Goal: Task Accomplishment & Management: Use online tool/utility

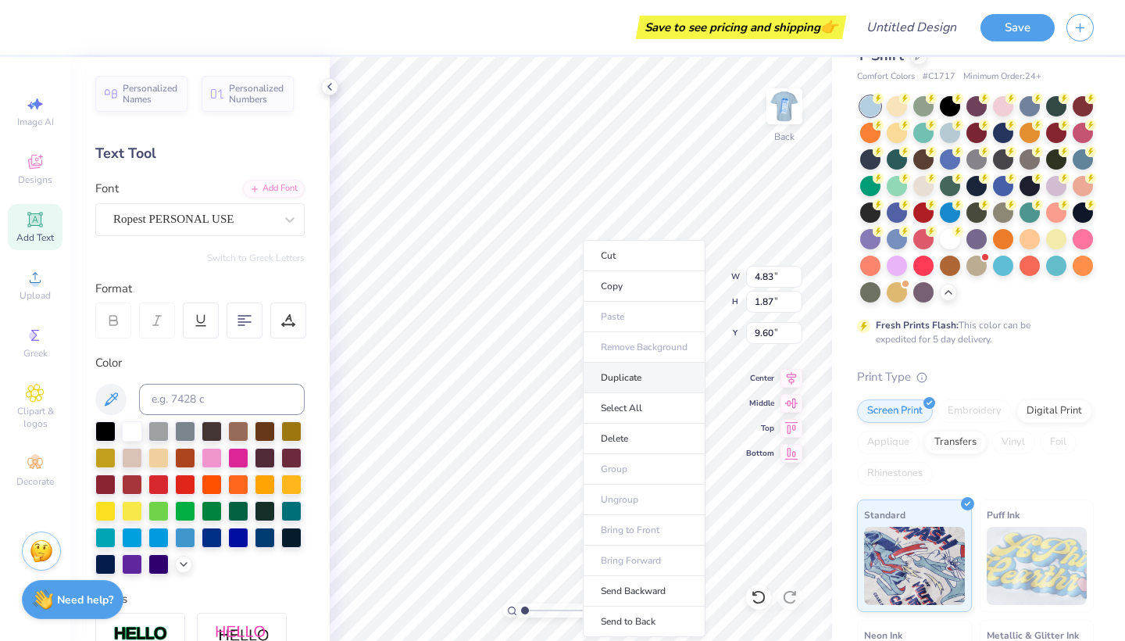
click at [626, 379] on li "Duplicate" at bounding box center [644, 378] width 123 height 30
type input "10.60"
type textarea "Gamma"
type input "6.15"
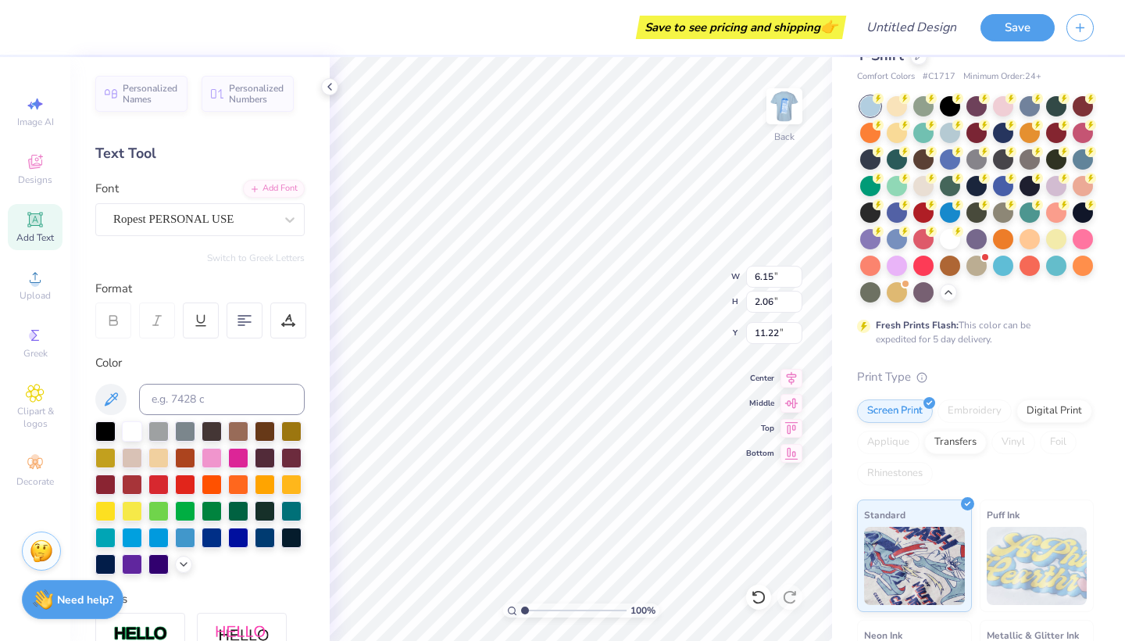
type input "2.06"
type input "11.22"
type input "4.83"
type input "1.87"
type input "9.60"
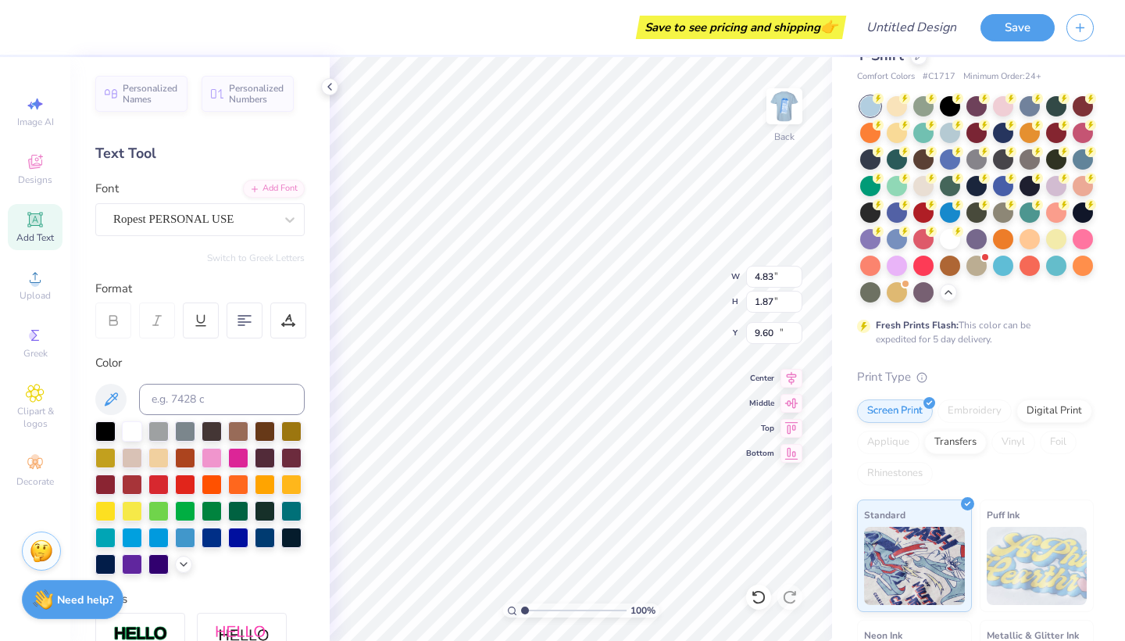
type input "6.15"
type input "2.06"
type input "11.98"
type input "4.83"
type input "1.87"
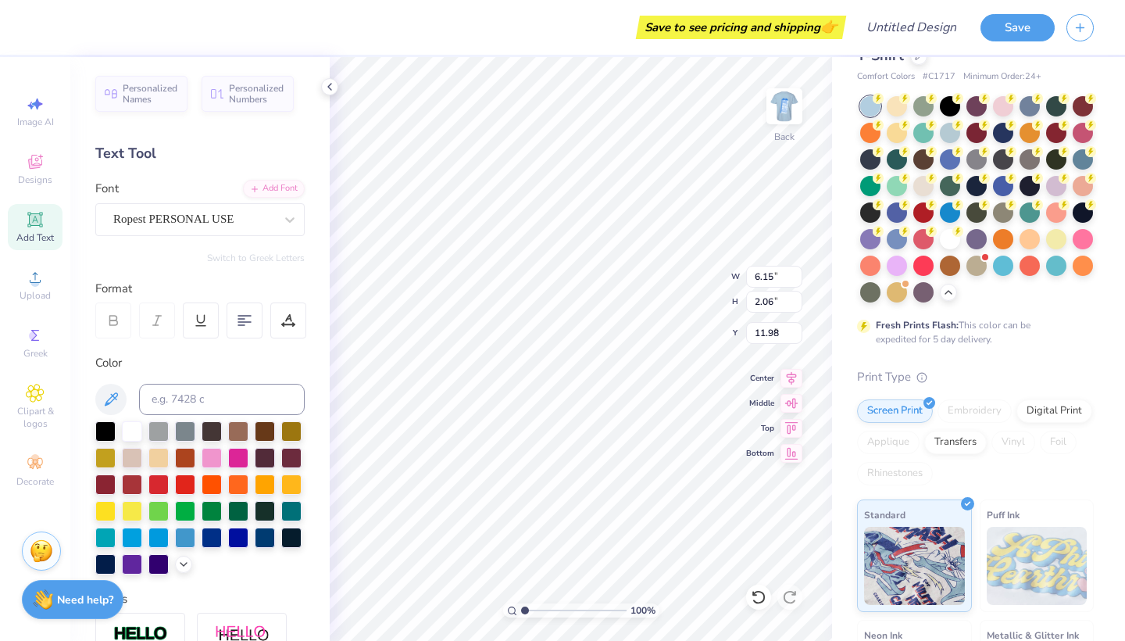
type input "9.60"
type input "4.83"
type input "1.87"
type input "7.80"
type input "5.26"
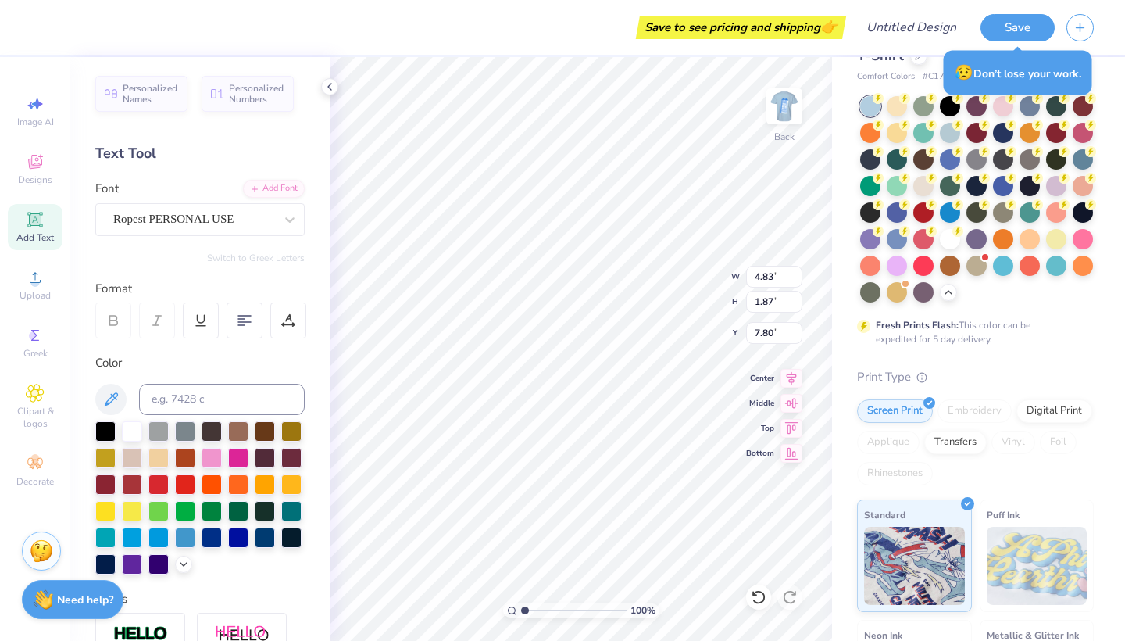
type input "2.03"
type input "5.27"
type input "9.80"
type input "6.15"
type input "2.06"
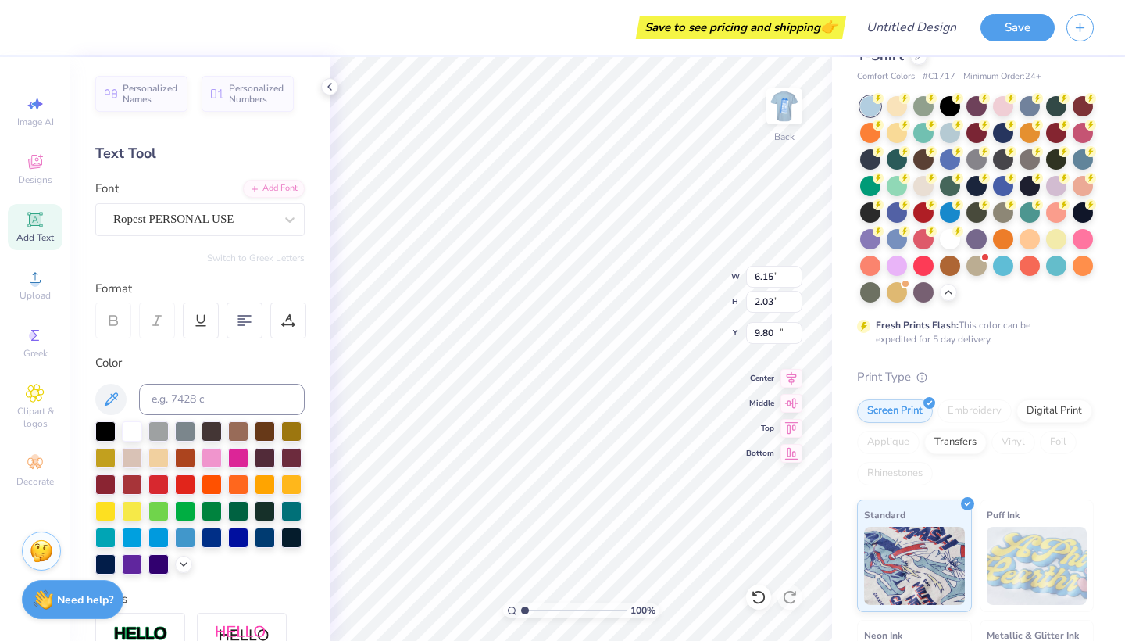
type input "11.98"
click at [774, 300] on input "2.06" at bounding box center [774, 302] width 56 height 22
type input "2.03"
click at [764, 277] on input "6.15" at bounding box center [774, 277] width 56 height 22
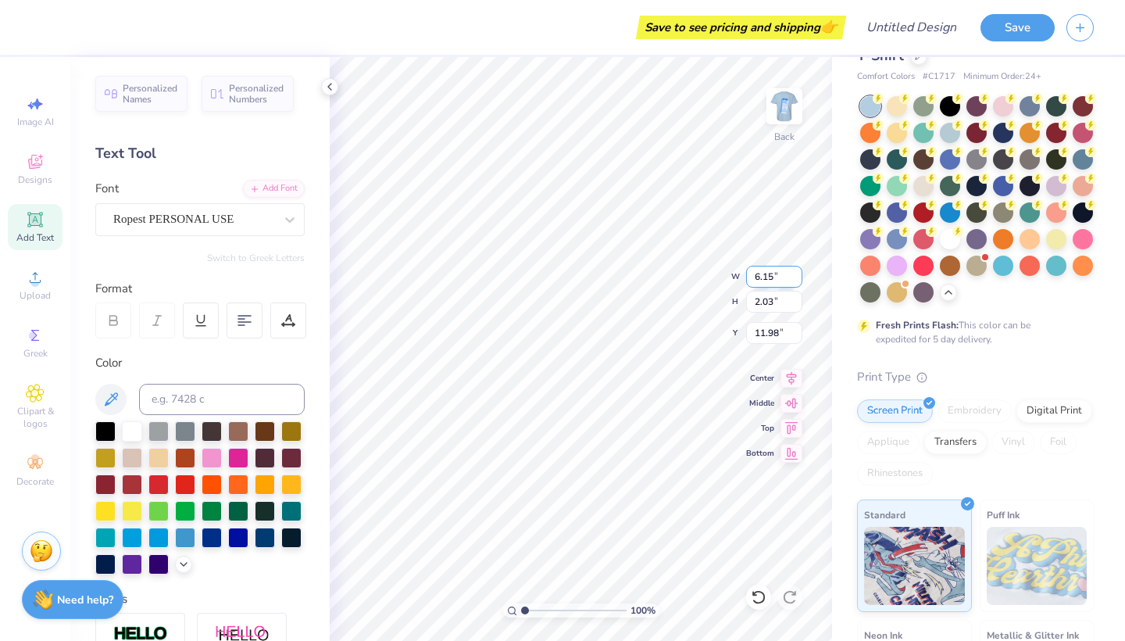
click at [764, 277] on input "6.15" at bounding box center [774, 277] width 56 height 22
type input "6.14"
click at [798, 278] on input "6.14" at bounding box center [774, 277] width 56 height 22
type input "12.00"
click at [774, 275] on input "6.14" at bounding box center [774, 277] width 56 height 22
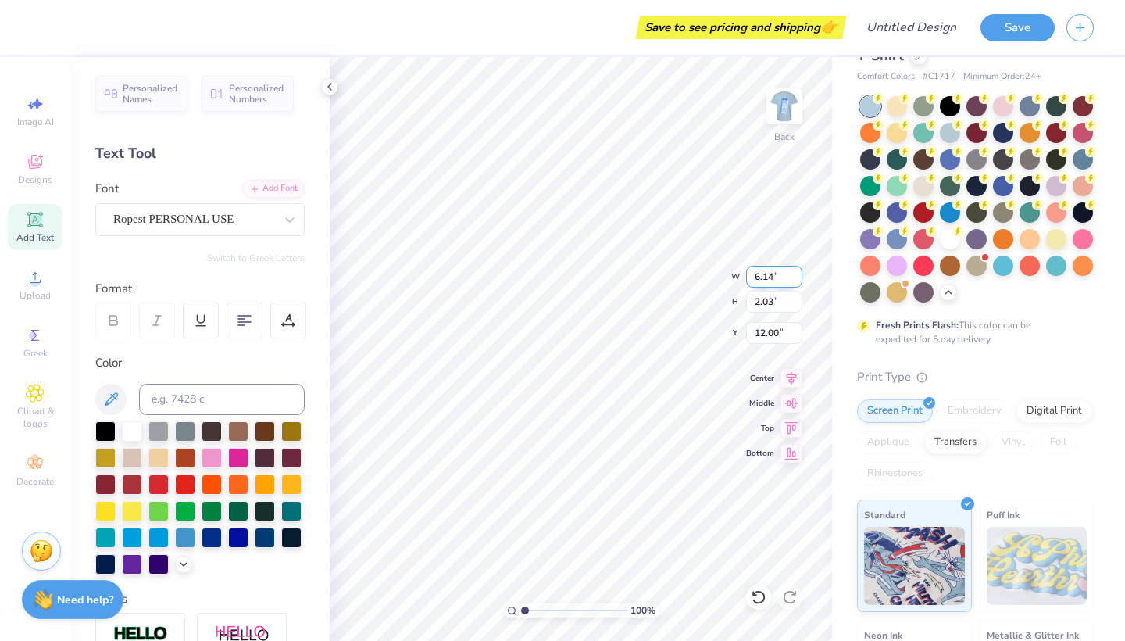
click at [774, 272] on input "6.14" at bounding box center [774, 277] width 56 height 22
click at [798, 278] on input "6.13" at bounding box center [774, 277] width 56 height 22
click at [798, 278] on input "6.12" at bounding box center [774, 277] width 56 height 22
click at [798, 278] on input "6.11" at bounding box center [774, 277] width 56 height 22
click at [798, 278] on input "6.1" at bounding box center [774, 277] width 56 height 22
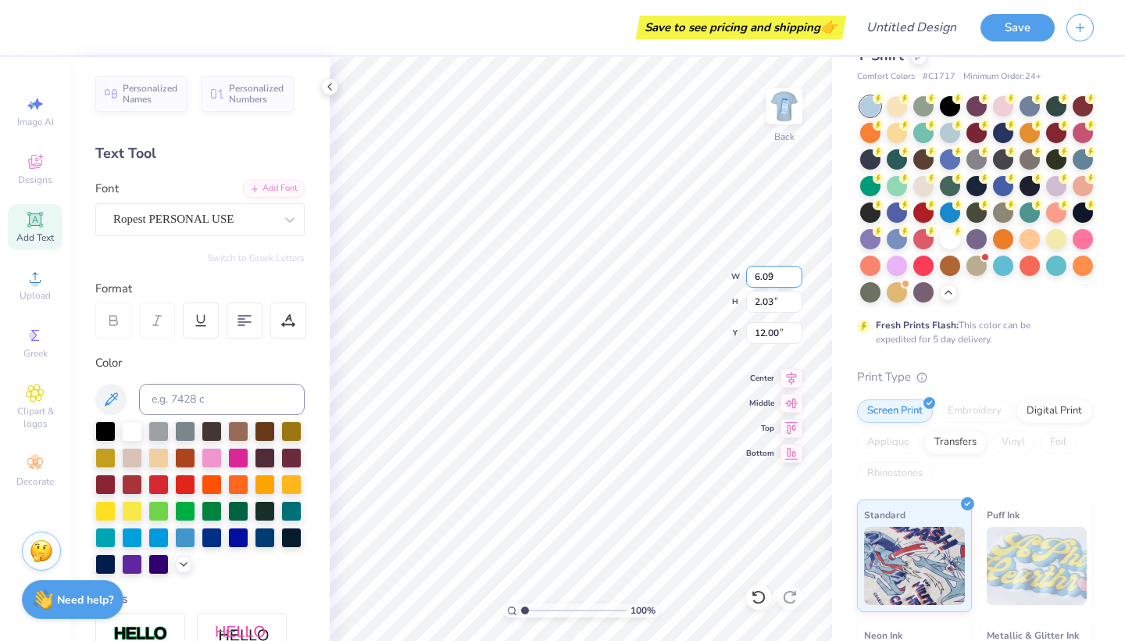
click at [798, 278] on input "6.09" at bounding box center [774, 277] width 56 height 22
type input "6.08"
click at [798, 278] on input "6.08" at bounding box center [774, 277] width 56 height 22
type input "5.27"
type input "9.80"
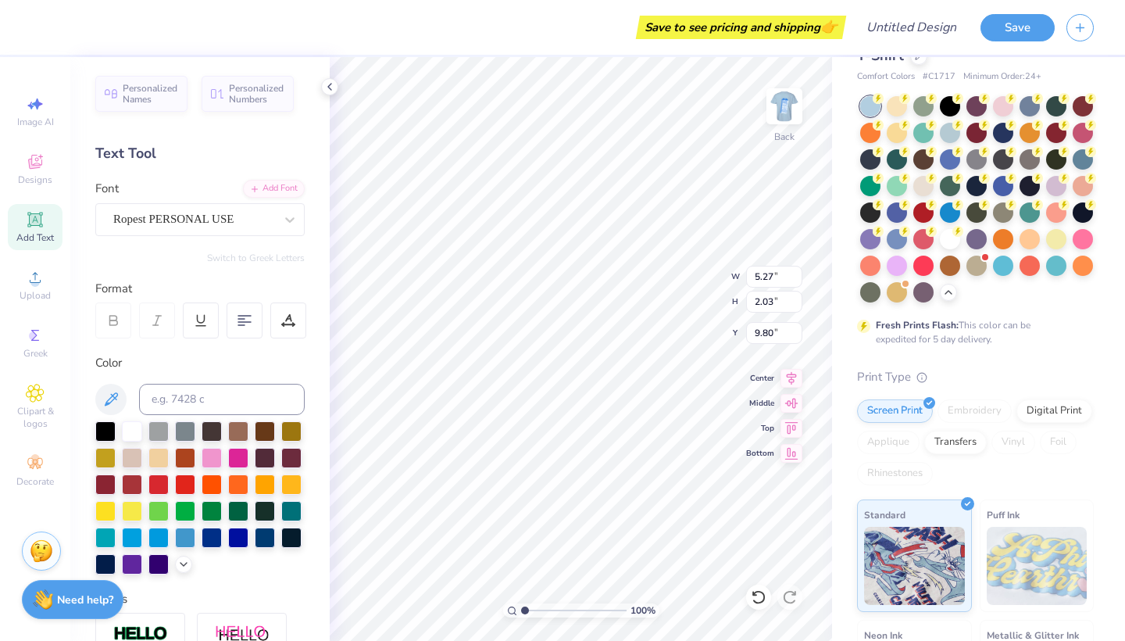
type input "5.26"
type input "7.80"
type input "5.27"
type input "9.90"
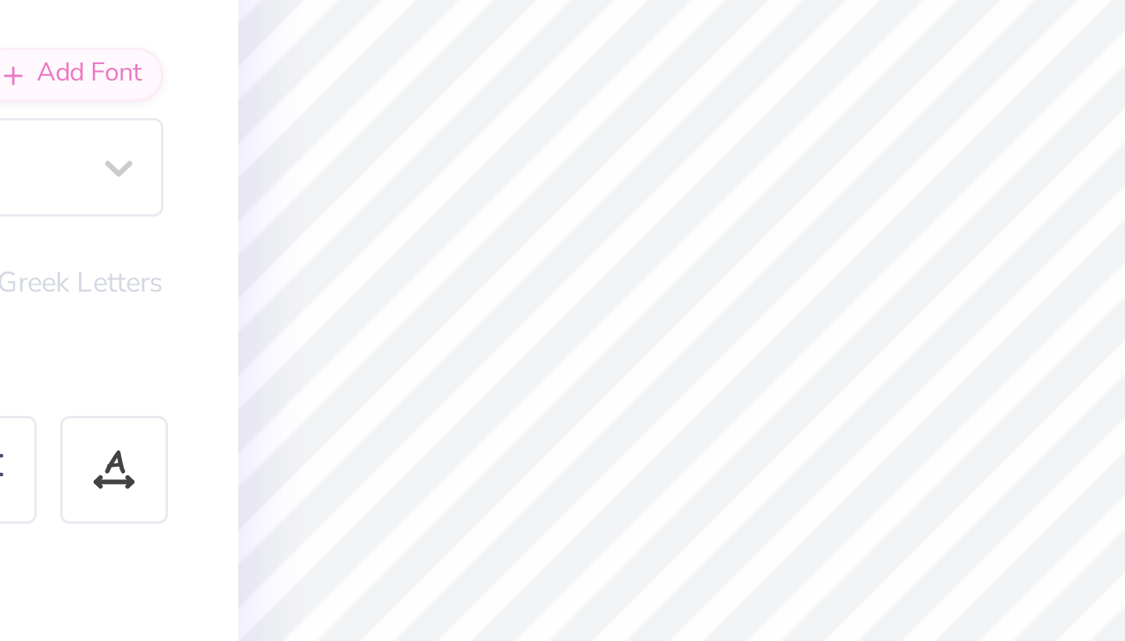
type input "4.60"
type input "4.70"
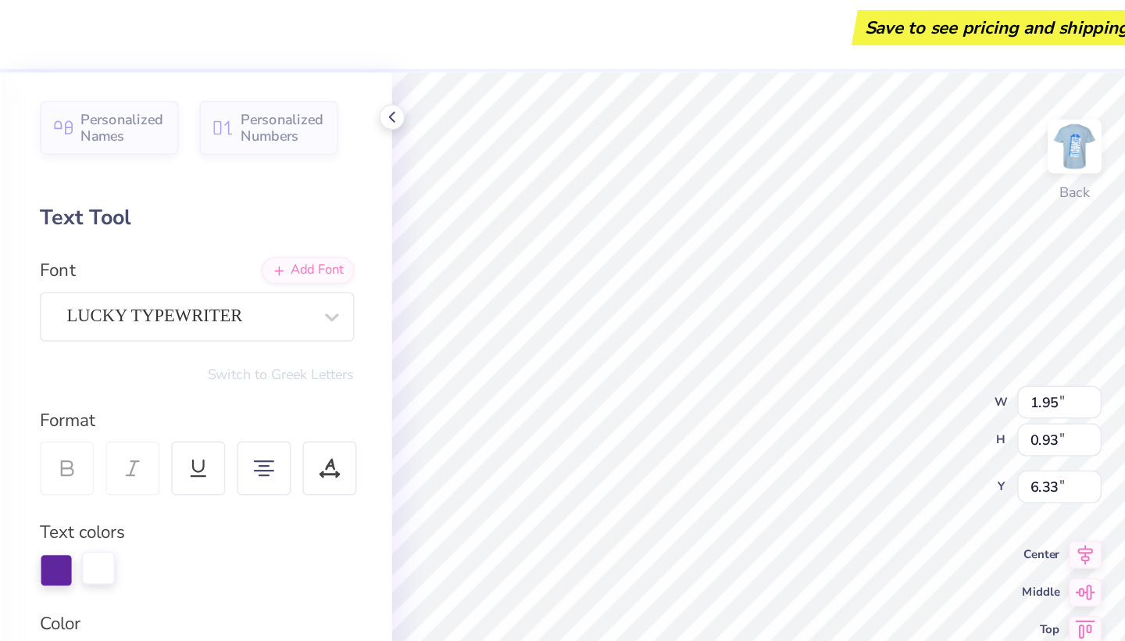
click at [123, 380] on div at bounding box center [134, 387] width 22 height 22
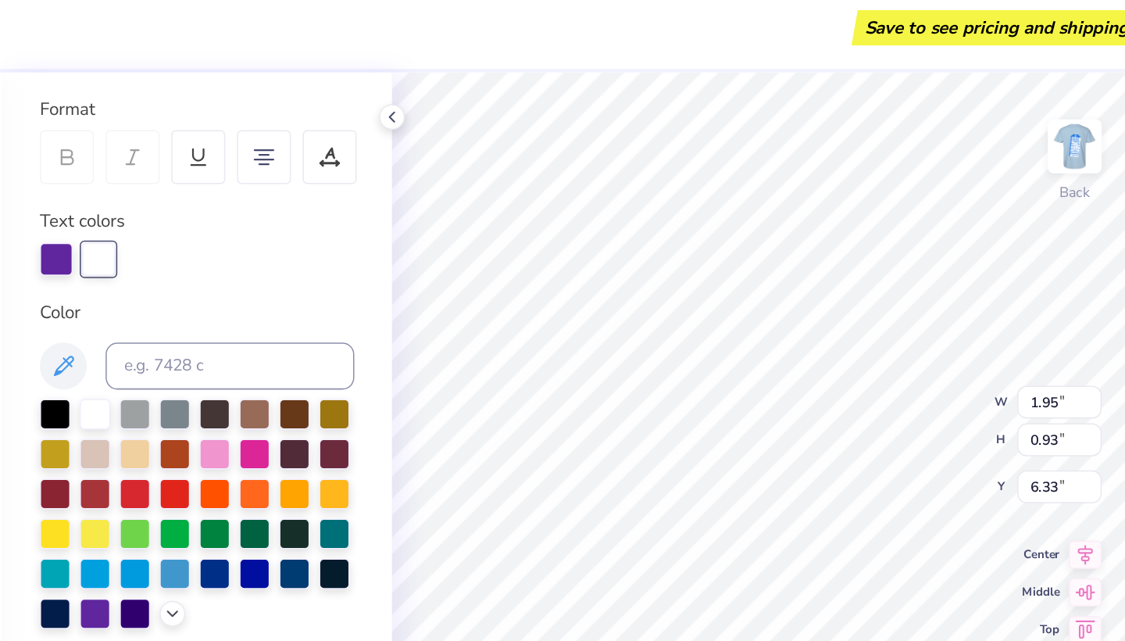
scroll to position [215, 0]
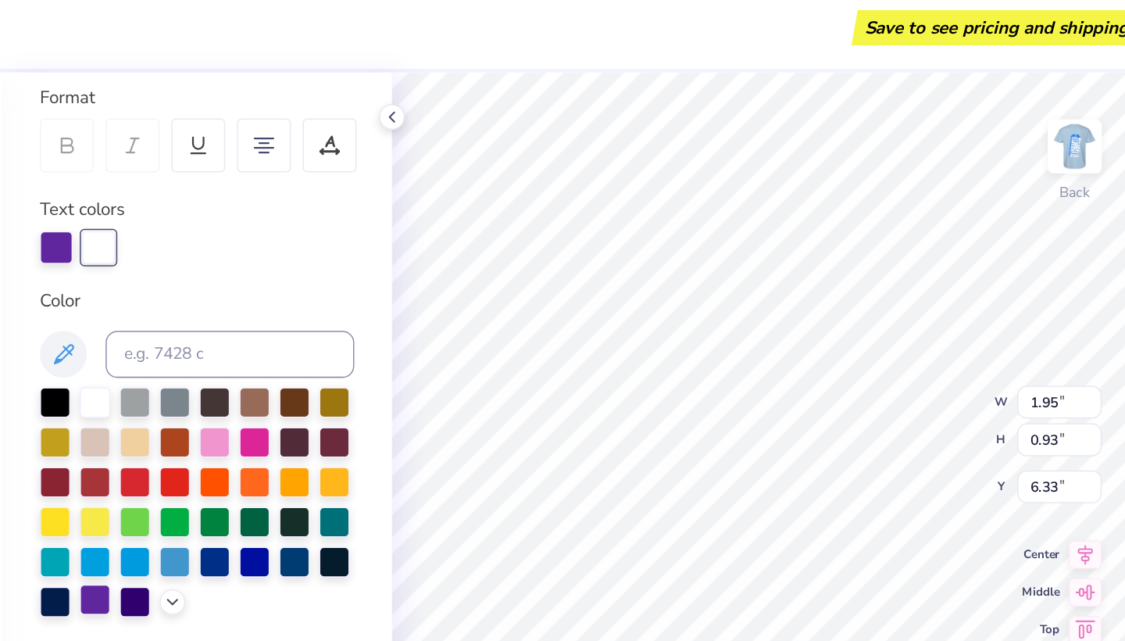
click at [122, 401] on div at bounding box center [132, 408] width 20 height 20
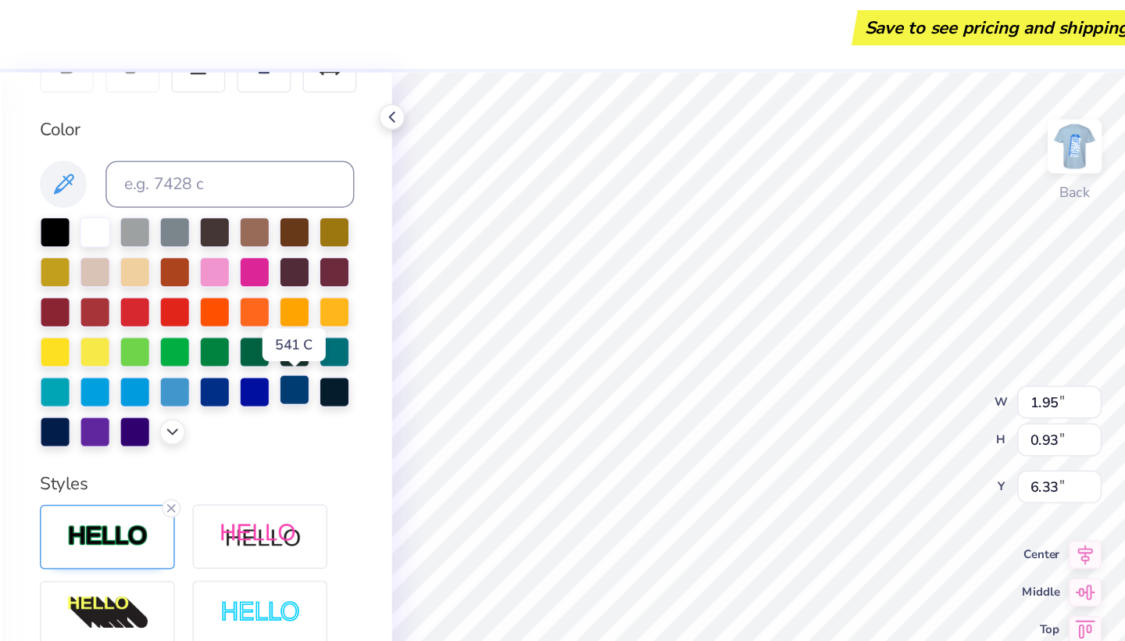
scroll to position [268, 0]
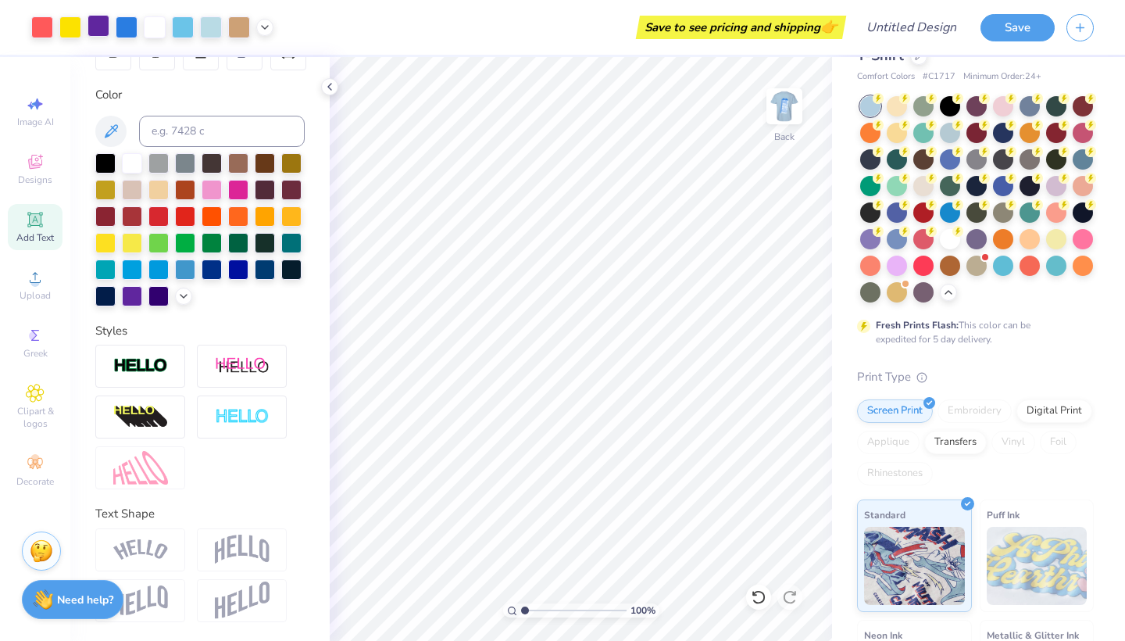
click at [102, 30] on div at bounding box center [99, 26] width 22 height 22
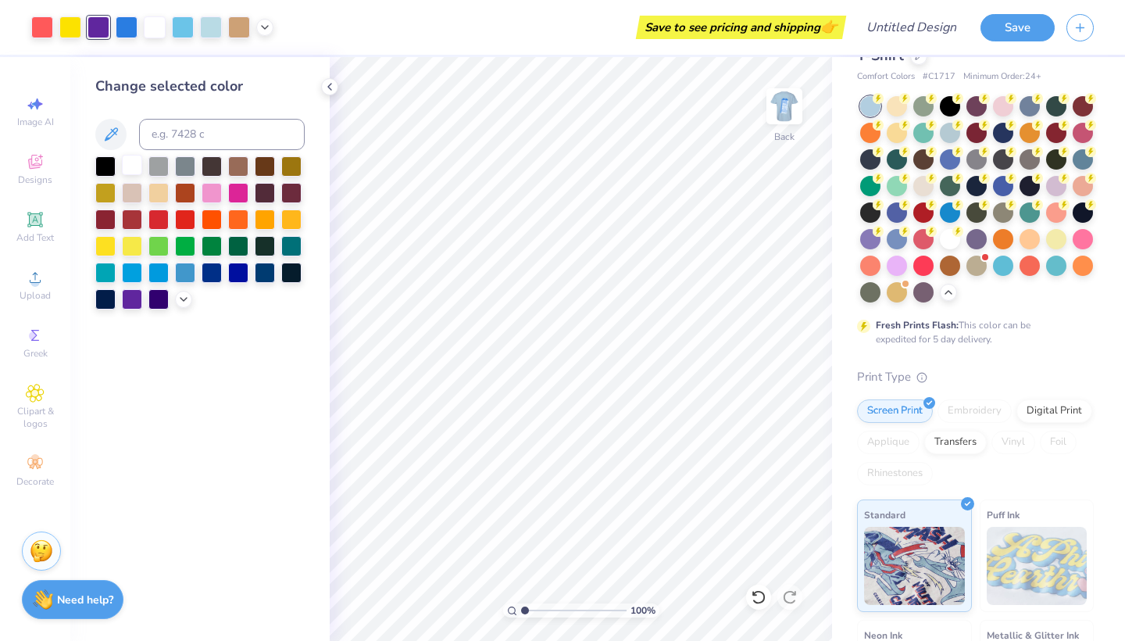
click at [127, 170] on div at bounding box center [132, 165] width 20 height 20
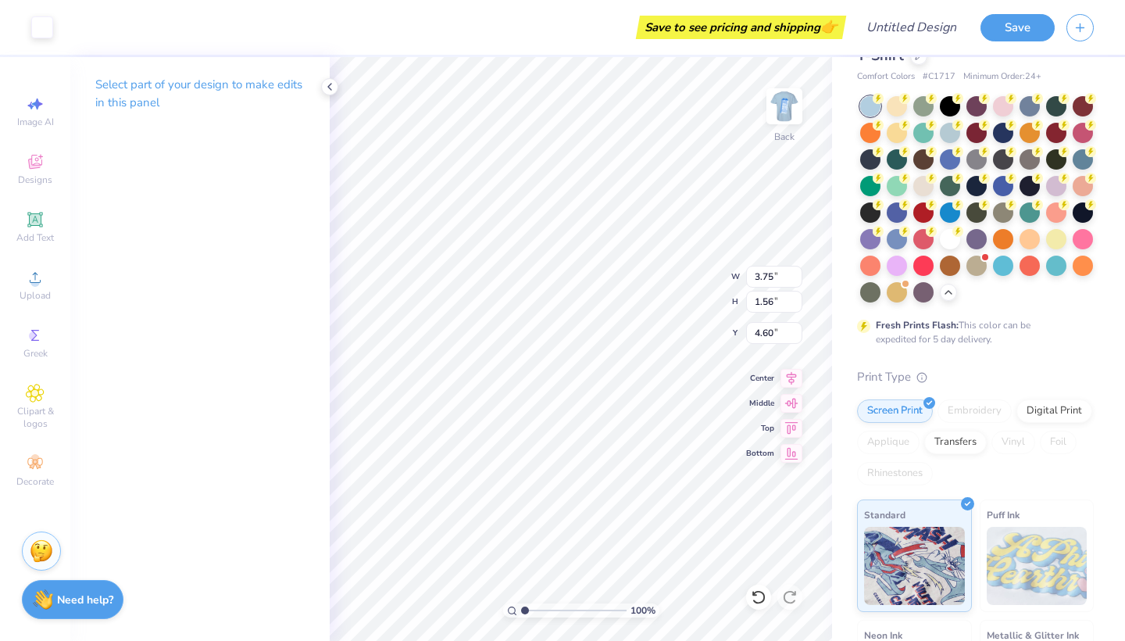
type input "5.78"
type input "4.18"
type input "1.74"
type input "5.60"
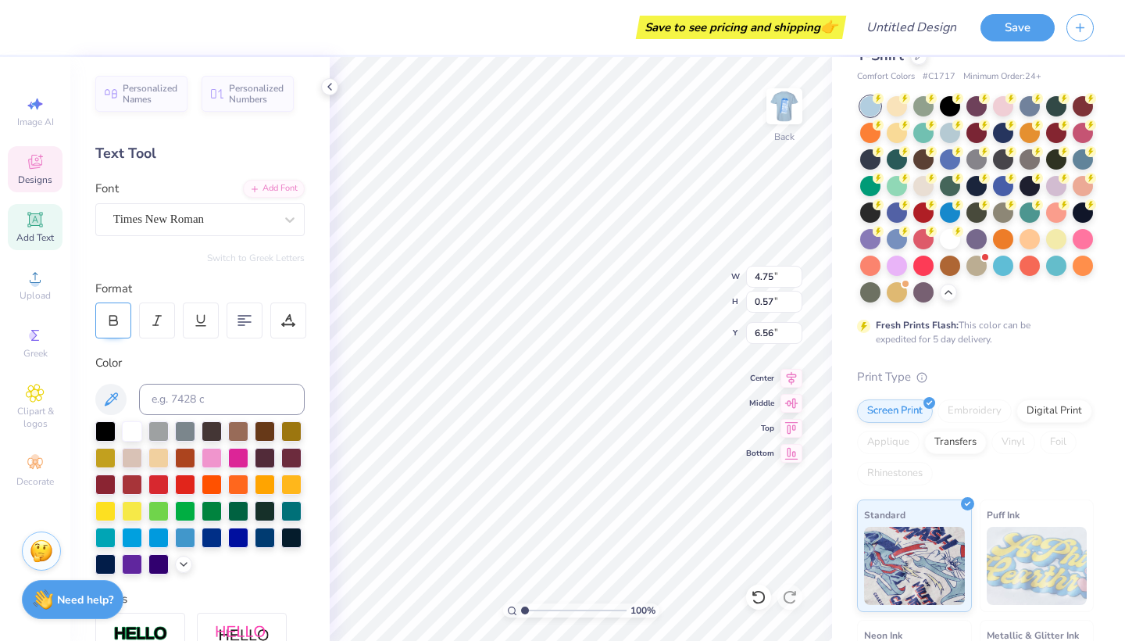
click at [109, 324] on icon at bounding box center [113, 320] width 14 height 14
click at [211, 541] on div at bounding box center [212, 537] width 20 height 20
type textarea "x"
type input "5.01"
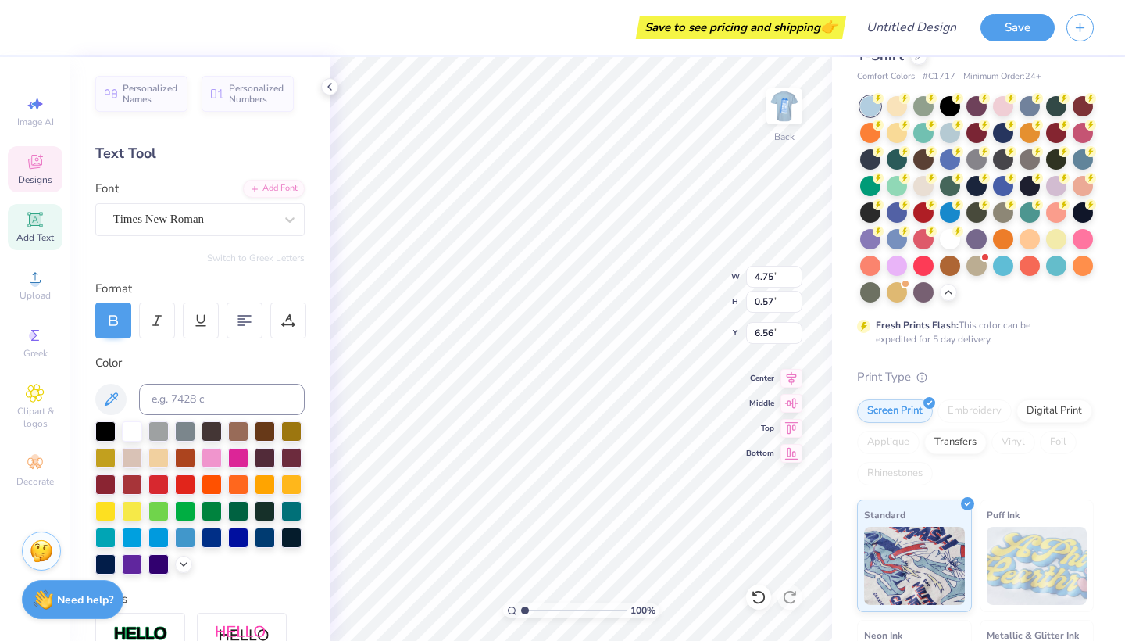
type input "0.59"
type input "6.55"
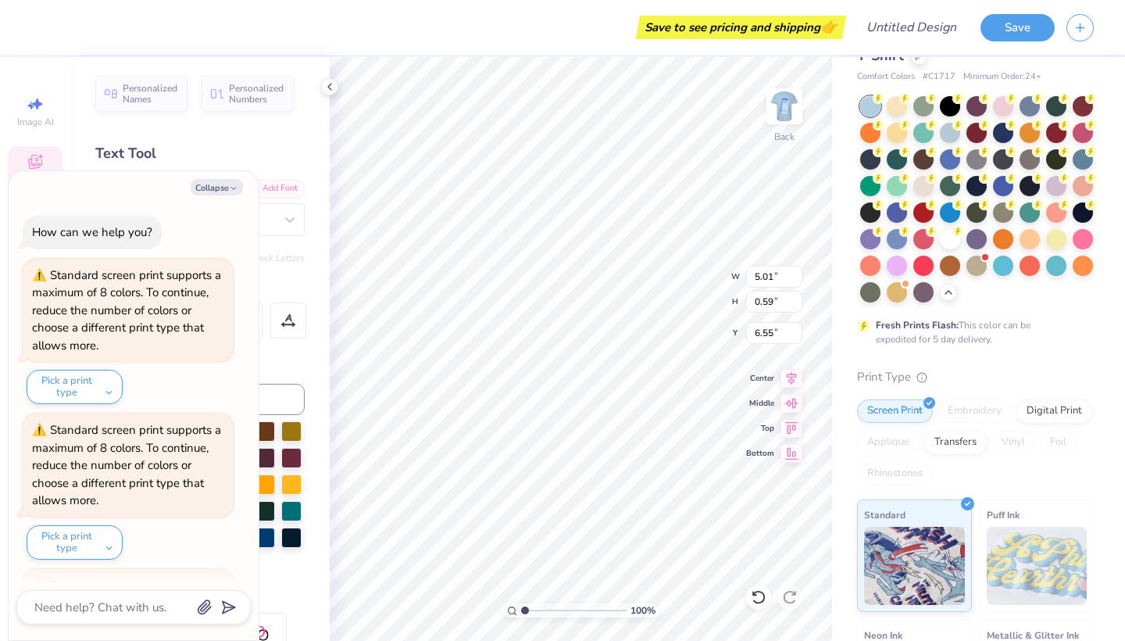
scroll to position [291, 0]
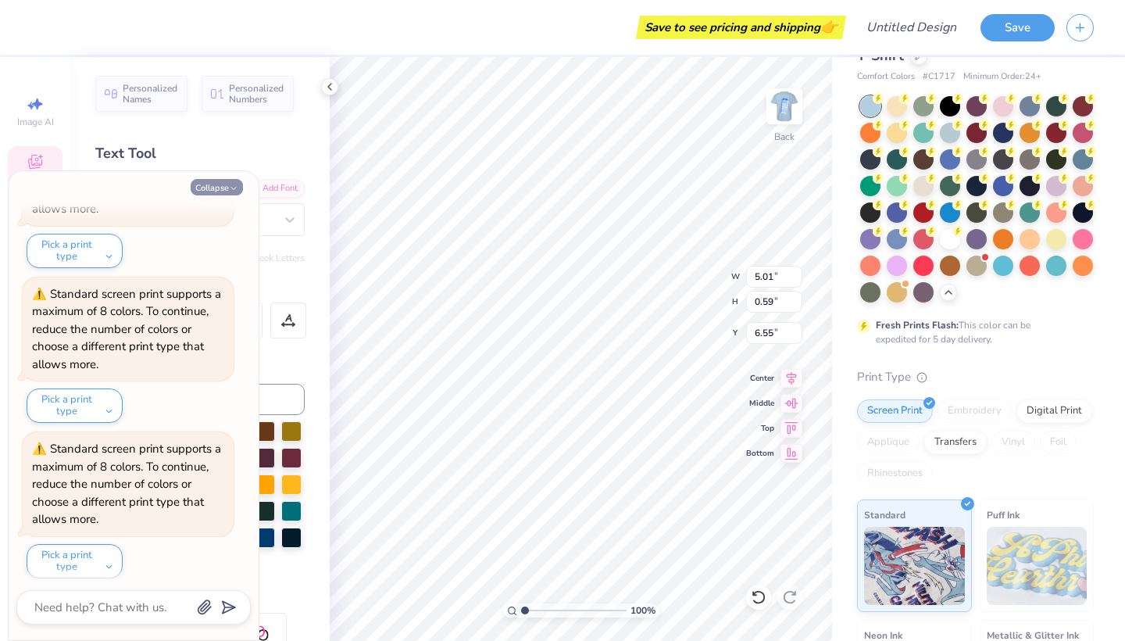
click at [227, 186] on button "Collapse" at bounding box center [217, 187] width 52 height 16
type textarea "x"
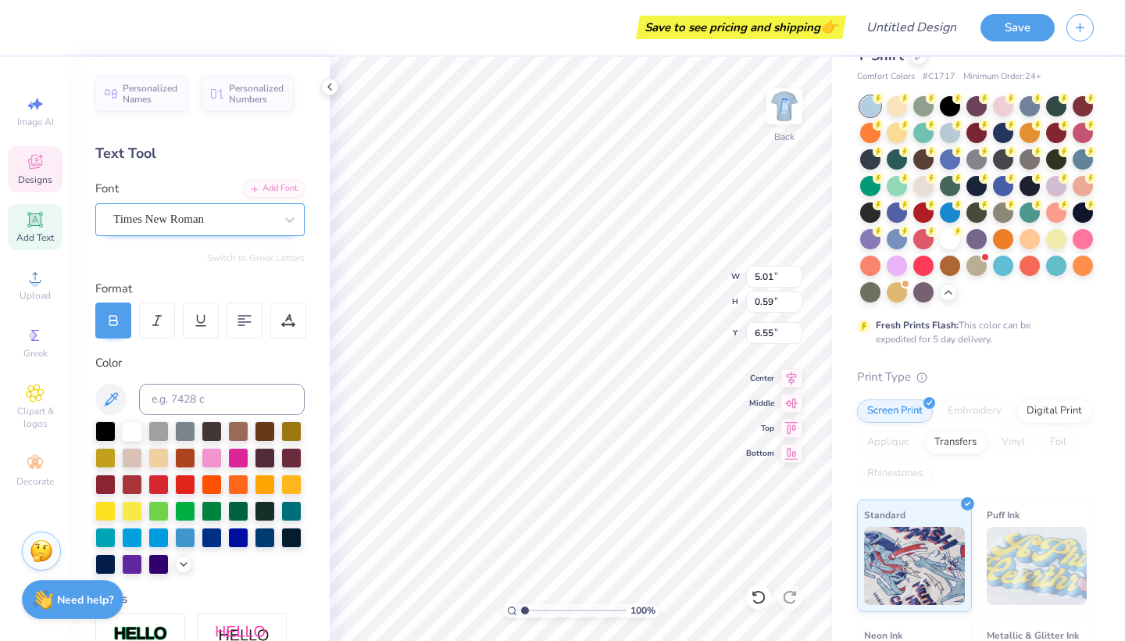
click at [212, 216] on div "Times New Roman" at bounding box center [194, 219] width 164 height 24
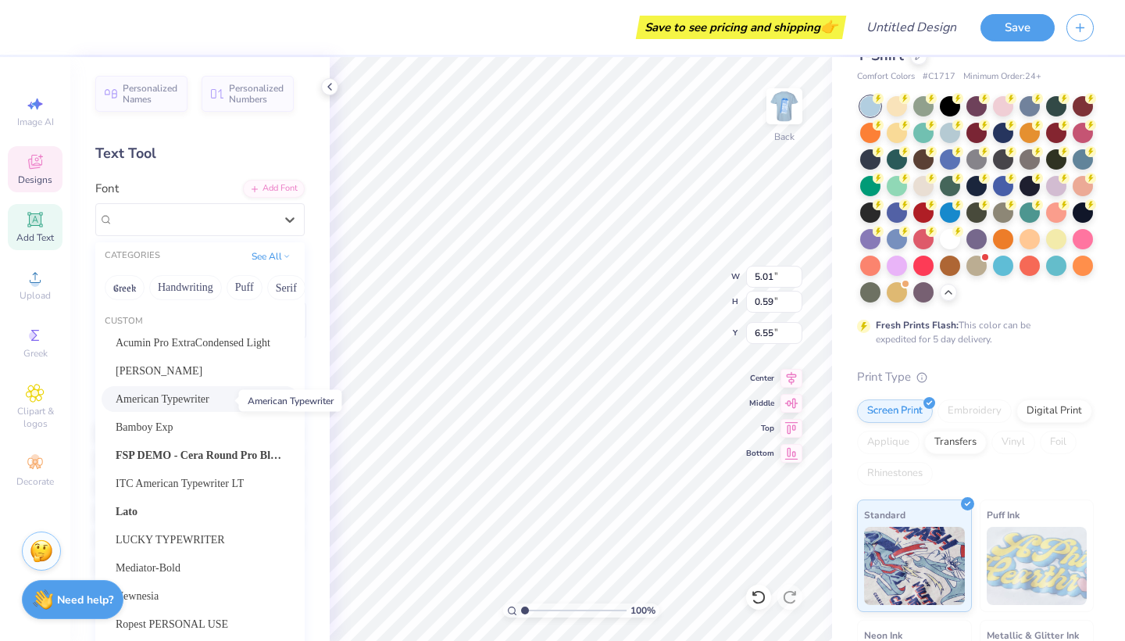
click at [182, 405] on span "American Typewriter" at bounding box center [163, 399] width 94 height 16
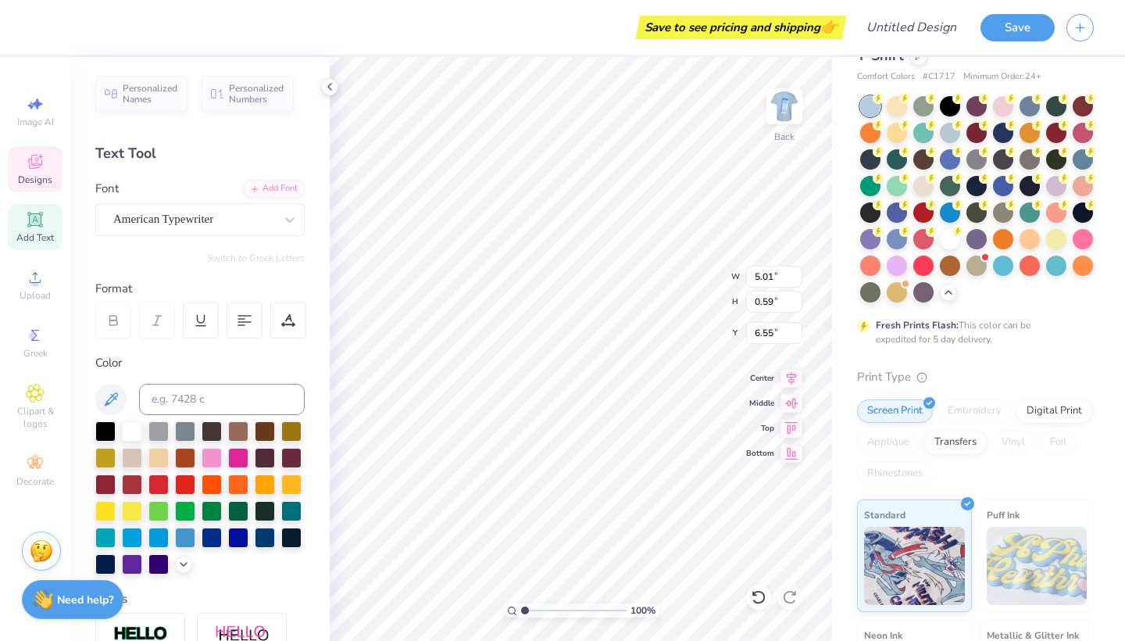
type input "5.00"
type input "0.57"
type input "6.59"
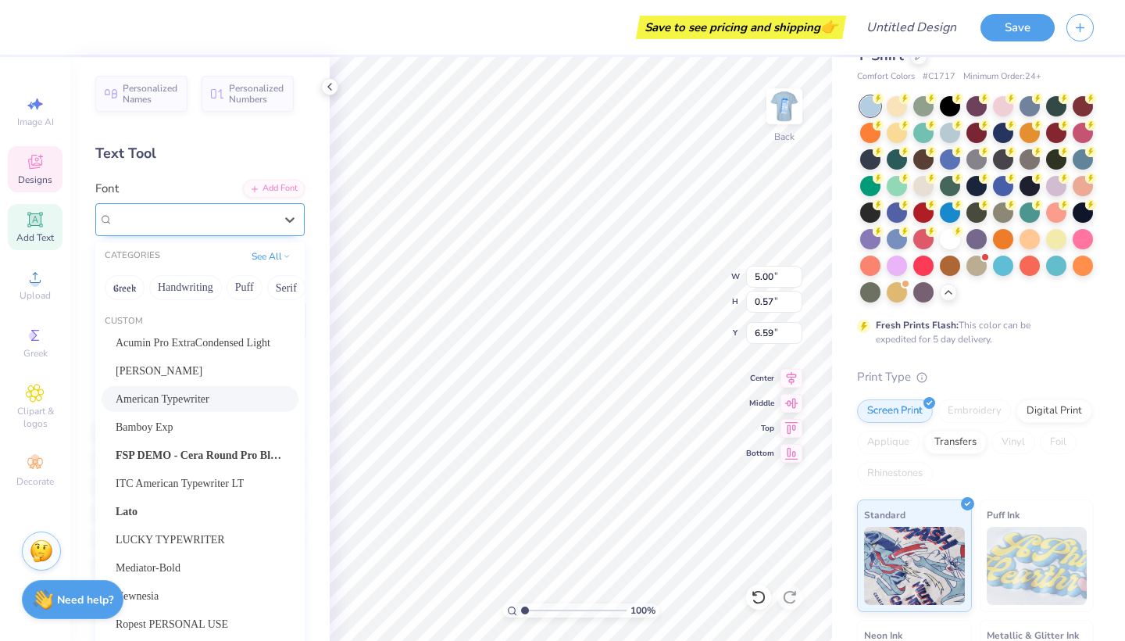
click at [249, 209] on div at bounding box center [193, 219] width 161 height 21
click at [188, 280] on button "Handwriting" at bounding box center [185, 287] width 73 height 25
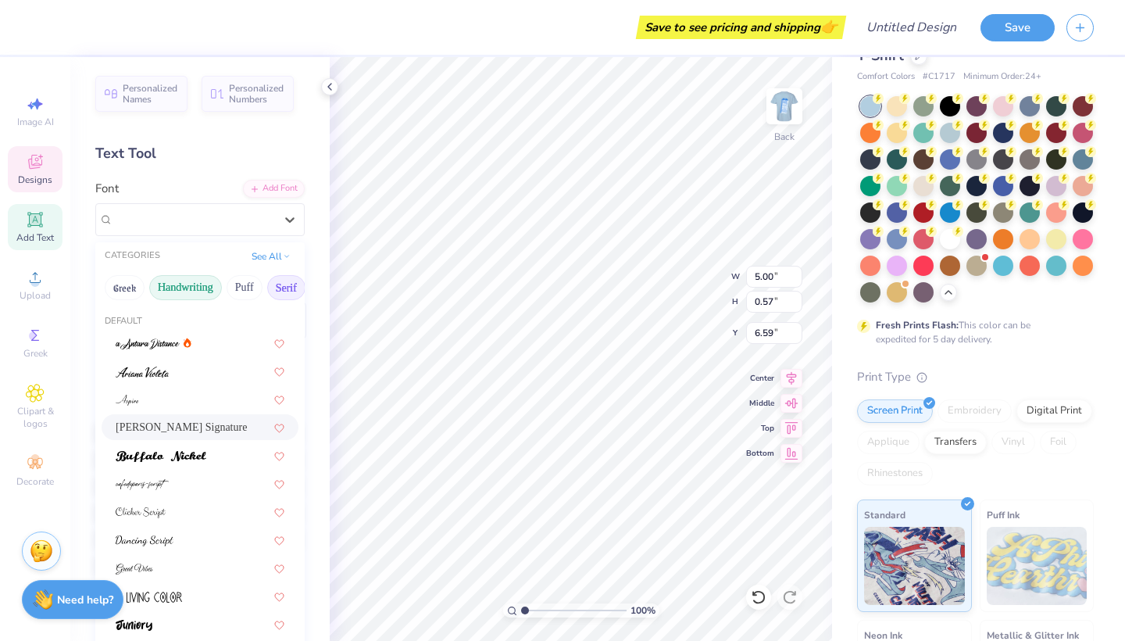
scroll to position [0, 0]
click at [245, 289] on button "Puff" at bounding box center [245, 287] width 36 height 25
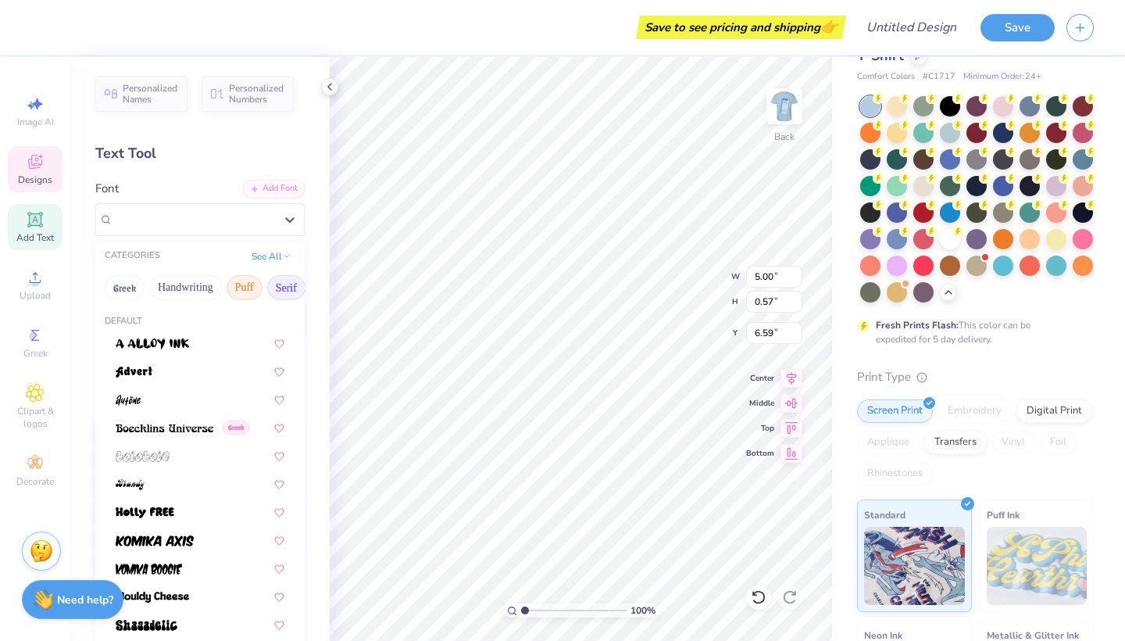
click at [271, 285] on button "Serif" at bounding box center [286, 287] width 38 height 25
click at [282, 285] on button "Serif" at bounding box center [286, 287] width 38 height 25
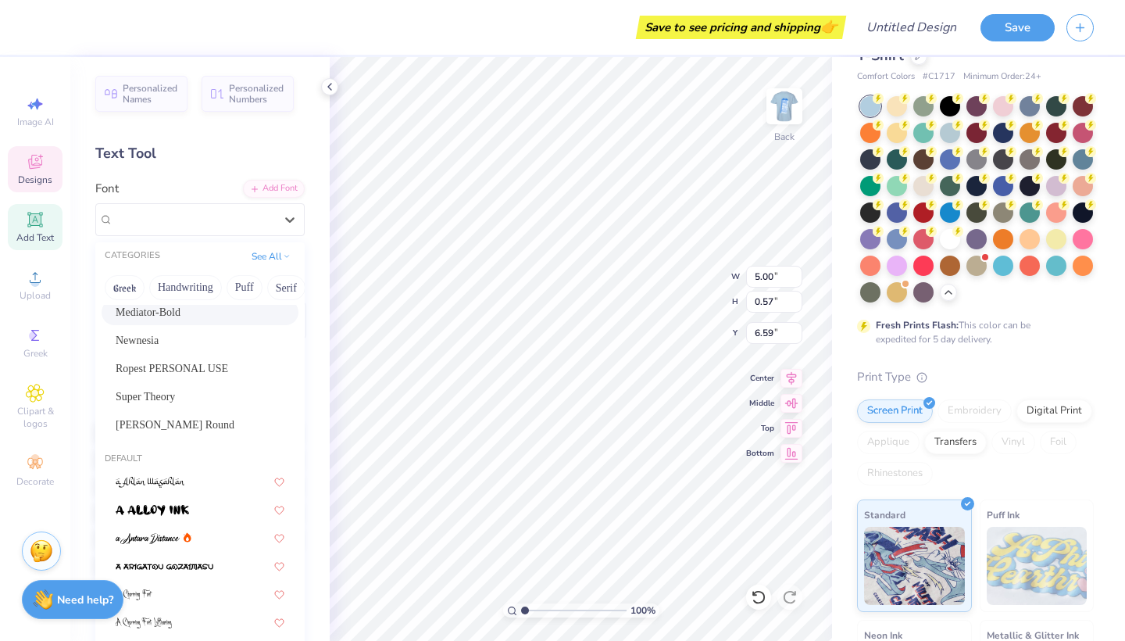
scroll to position [261, 0]
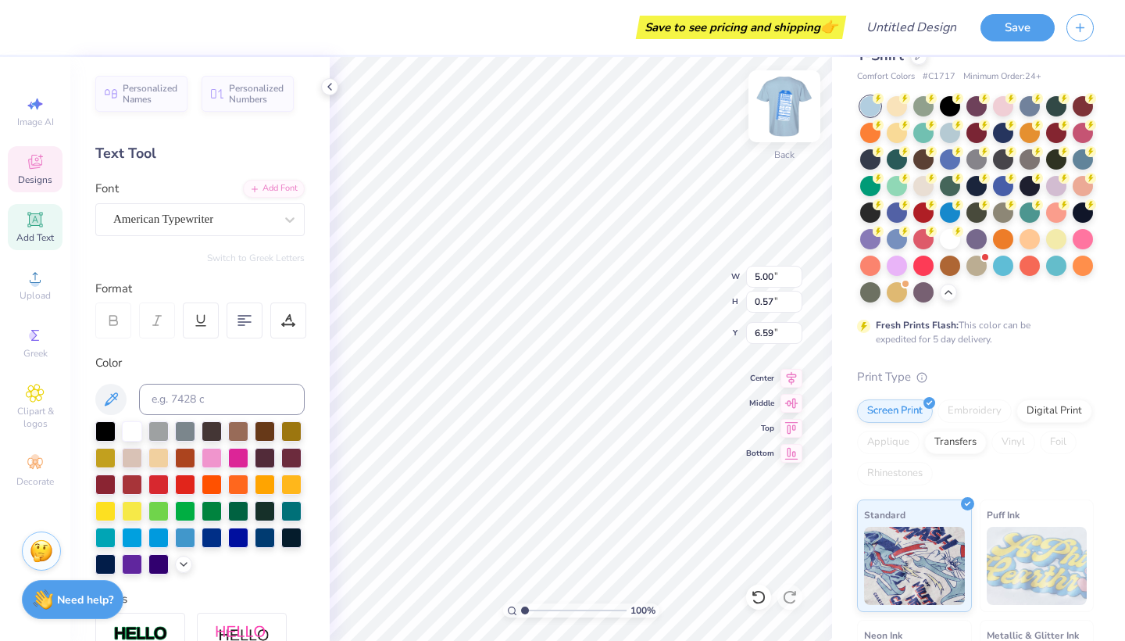
click at [775, 109] on img at bounding box center [784, 106] width 63 height 63
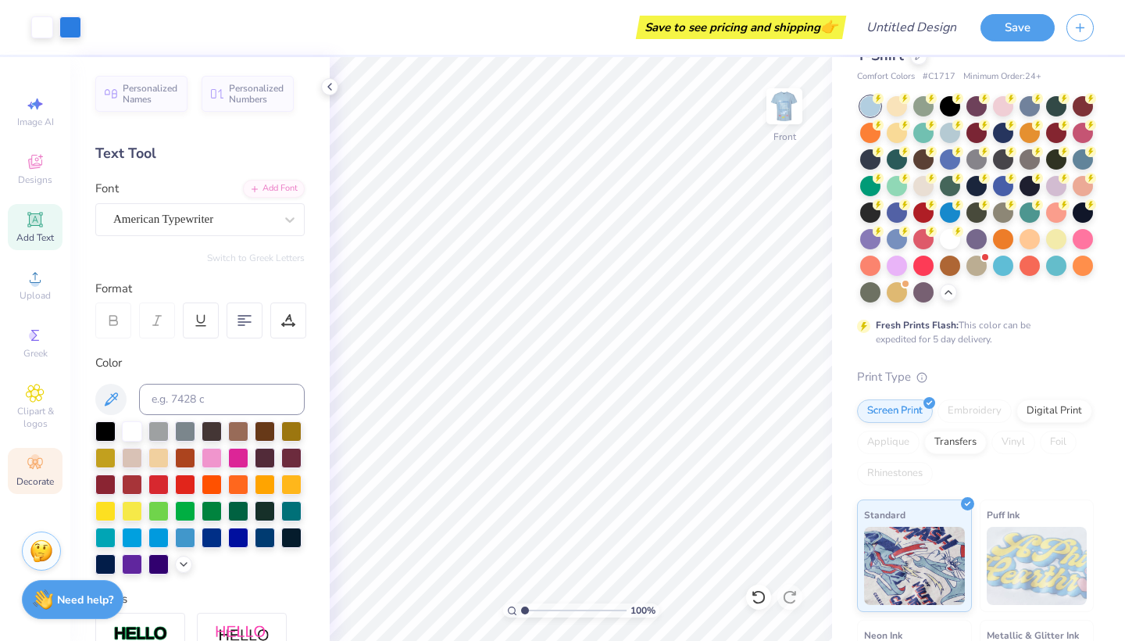
click at [47, 462] on div "Decorate" at bounding box center [35, 471] width 55 height 46
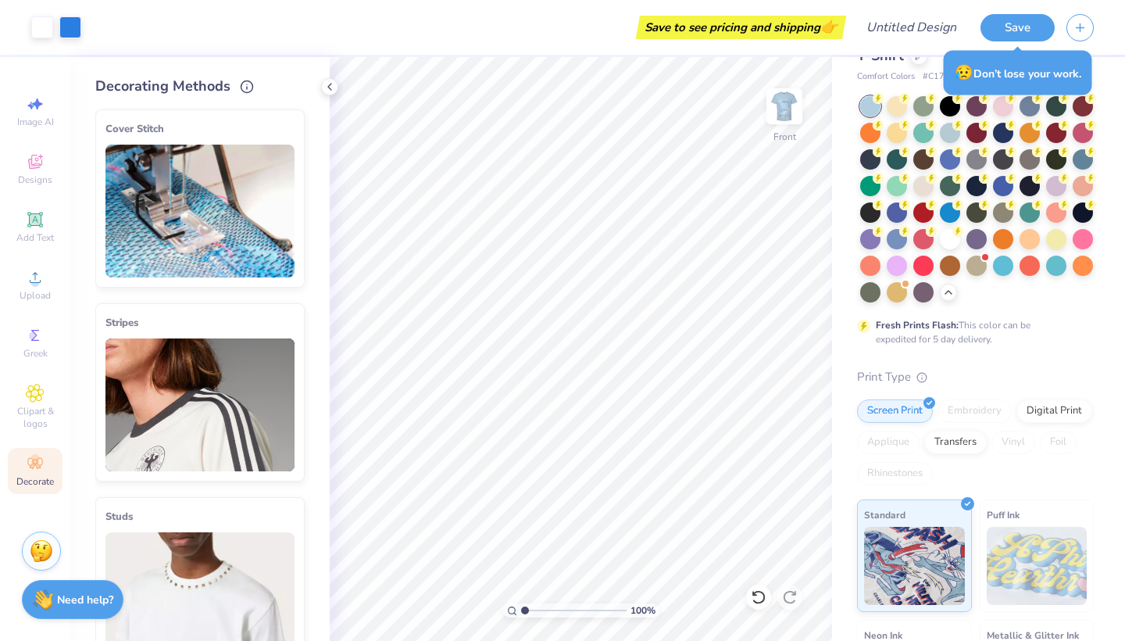
scroll to position [0, 0]
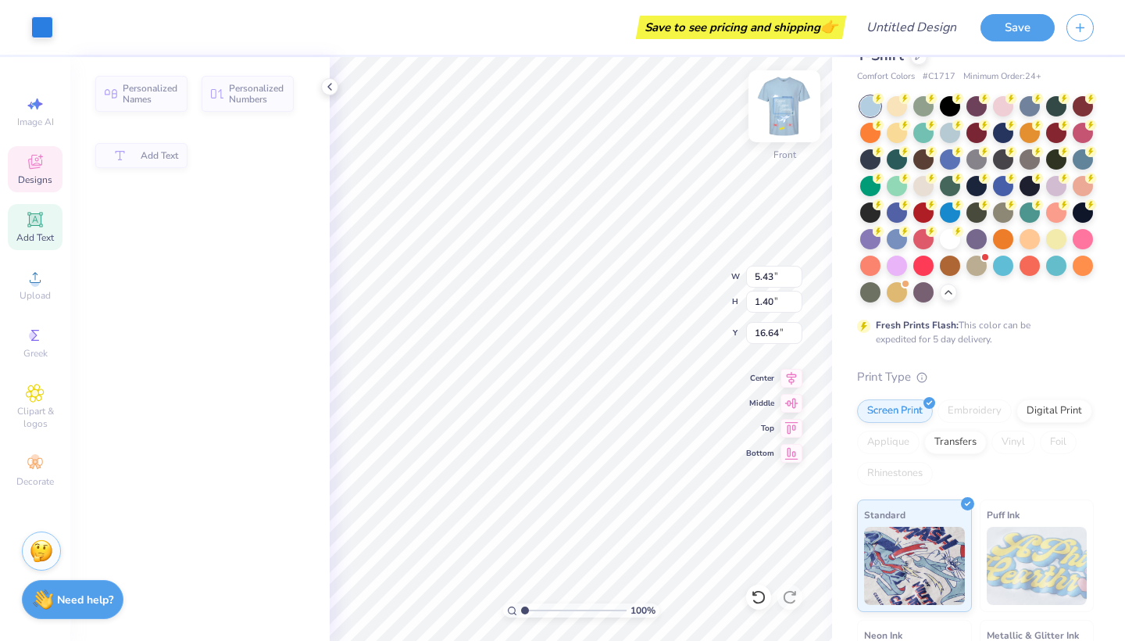
type input "5.43"
type input "1.40"
type input "16.64"
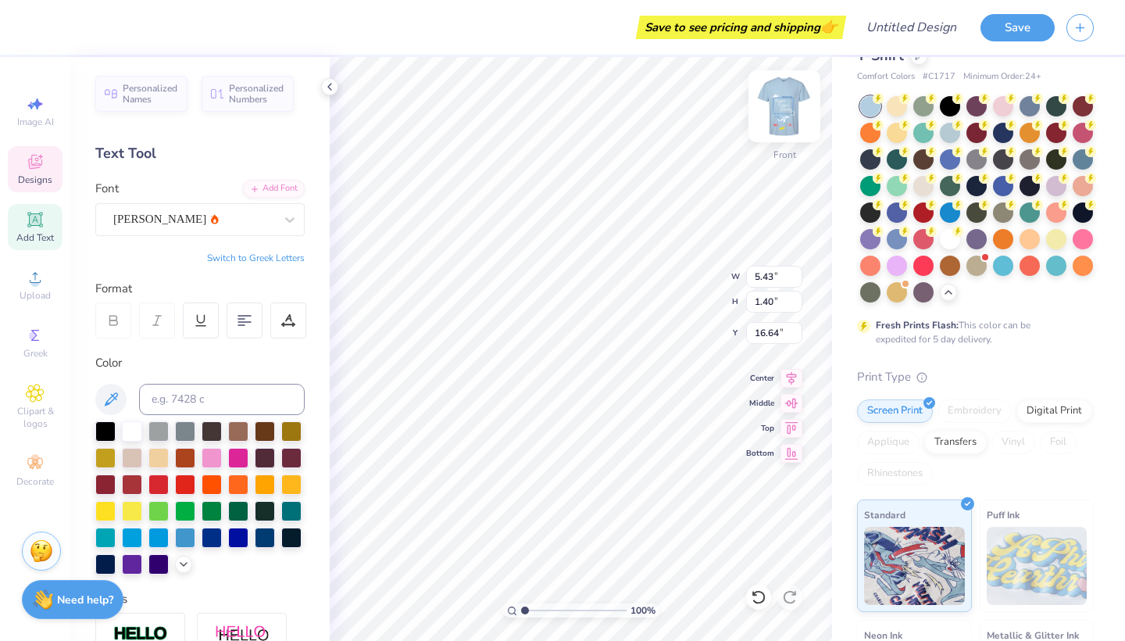
scroll to position [0, 3]
type textarea "NEW MBR"
click at [791, 109] on img at bounding box center [784, 106] width 63 height 63
click at [262, 220] on div "American Typewriter" at bounding box center [194, 219] width 164 height 24
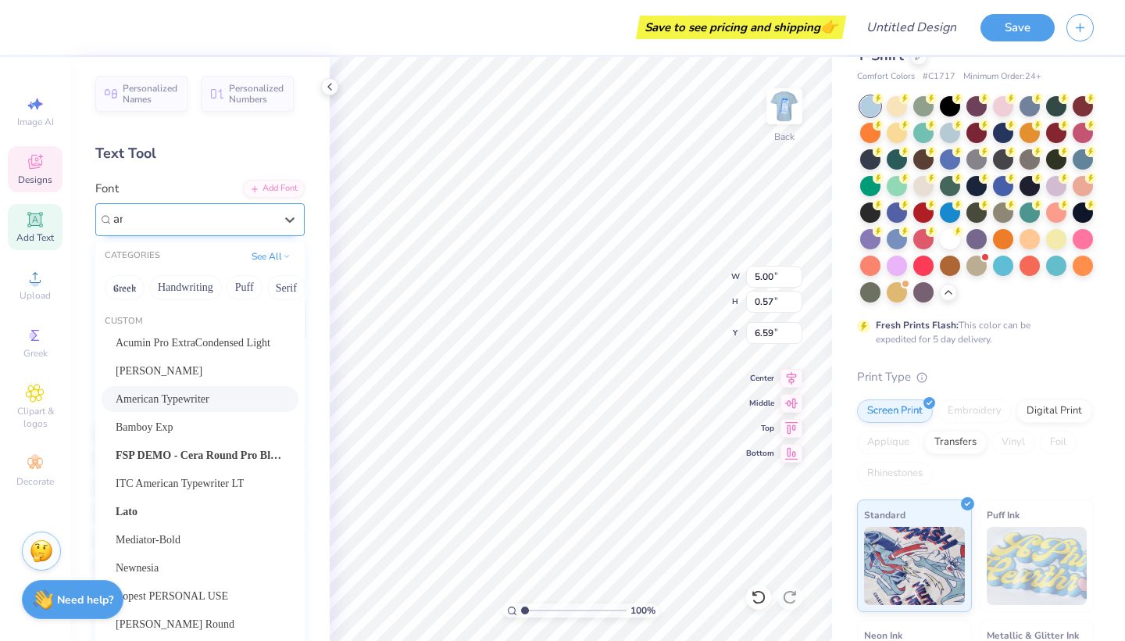
type input "ami"
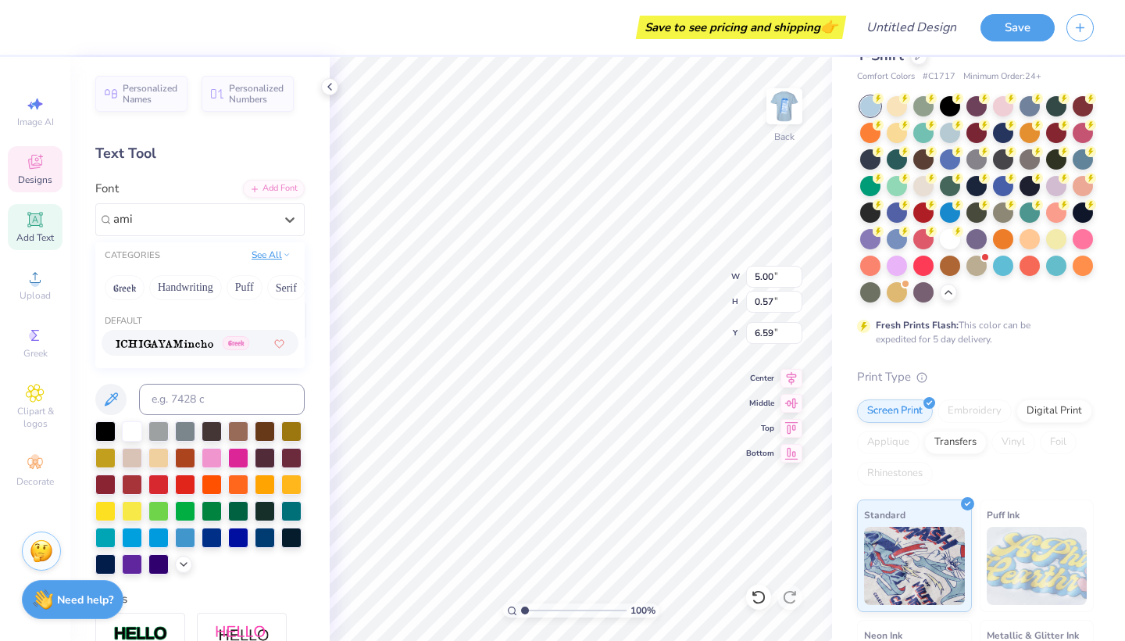
click at [269, 254] on button "See All" at bounding box center [271, 255] width 48 height 16
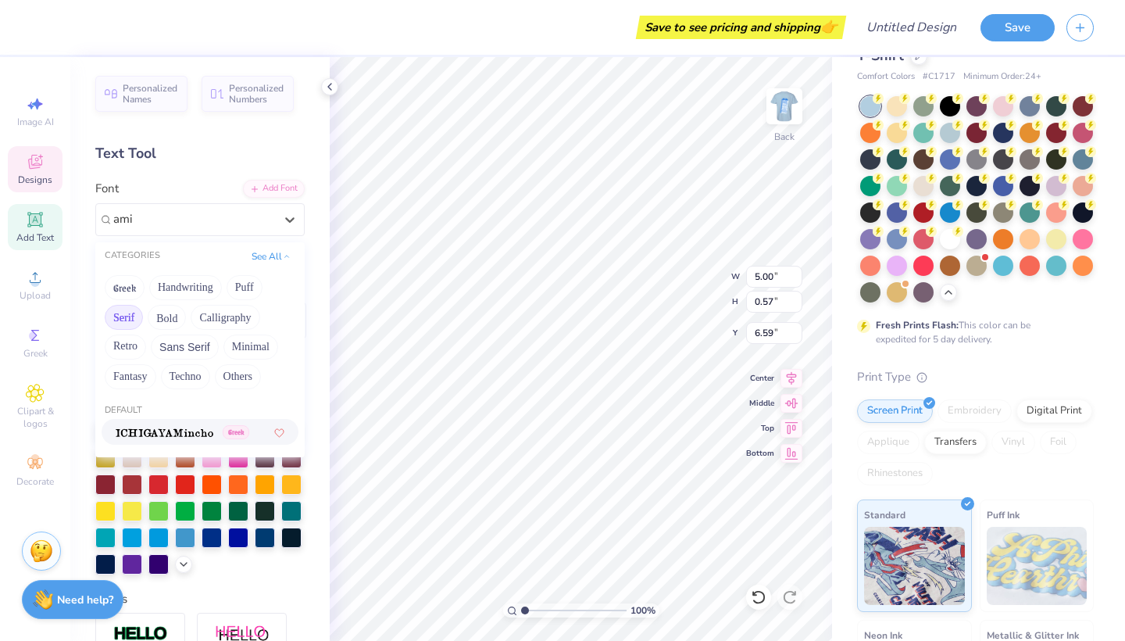
click at [135, 321] on button "Serif" at bounding box center [124, 317] width 38 height 25
click at [281, 263] on button "See All" at bounding box center [271, 255] width 48 height 16
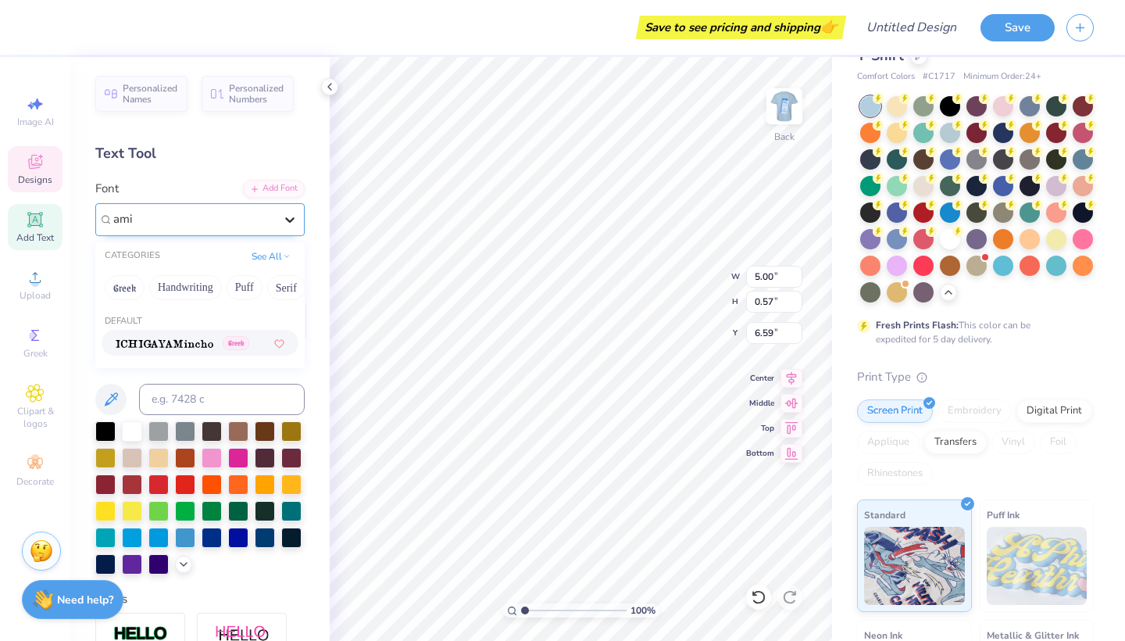
scroll to position [0, 0]
click at [288, 217] on icon at bounding box center [290, 220] width 16 height 16
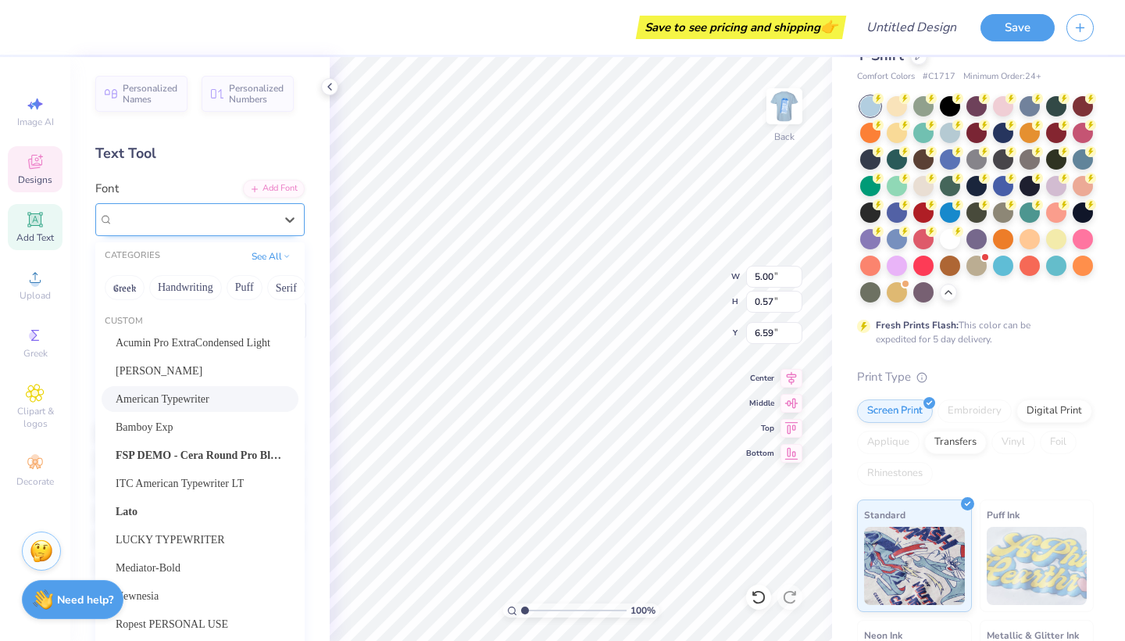
click at [209, 220] on span "American Typewriter" at bounding box center [163, 219] width 100 height 18
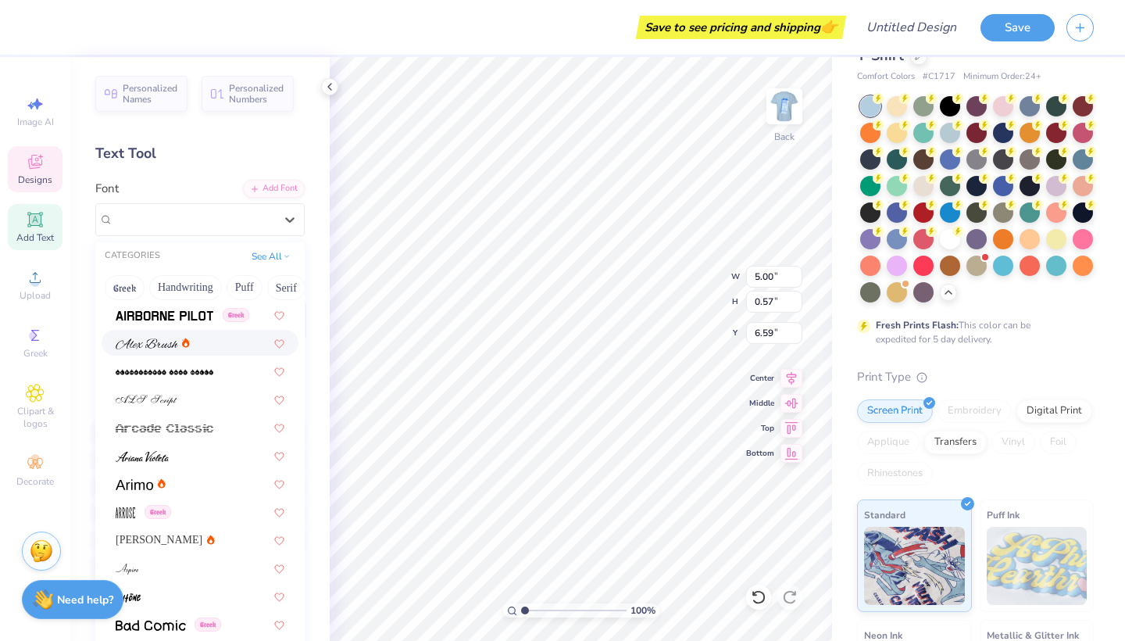
scroll to position [760, 0]
click at [186, 541] on div "[PERSON_NAME]" at bounding box center [200, 539] width 169 height 16
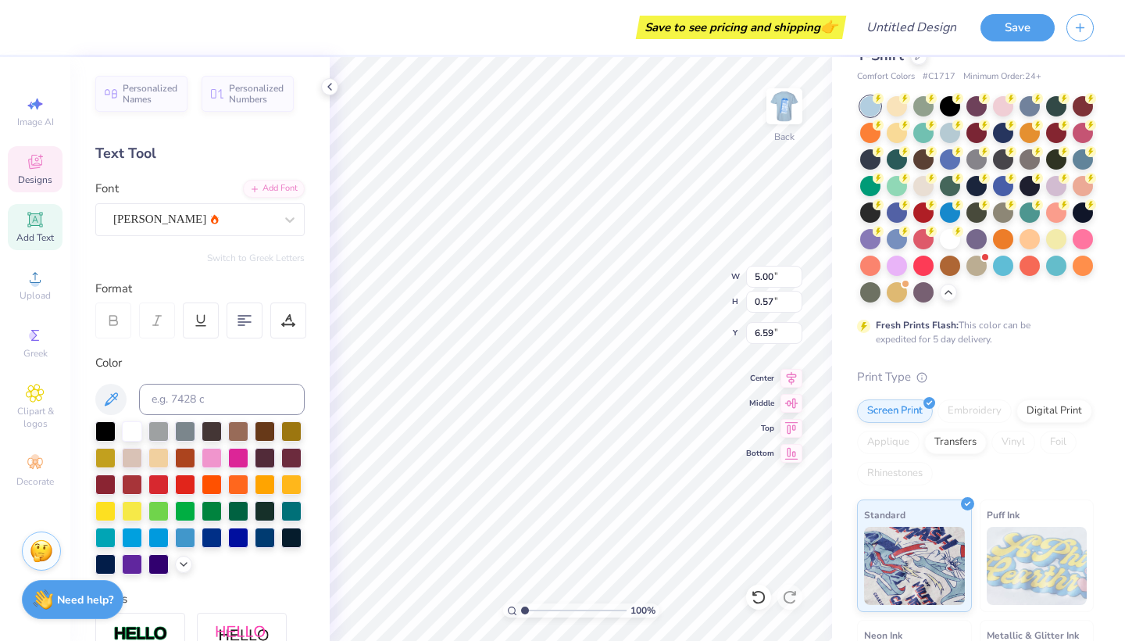
scroll to position [0, 2]
click at [244, 224] on div "[PERSON_NAME]" at bounding box center [194, 219] width 164 height 24
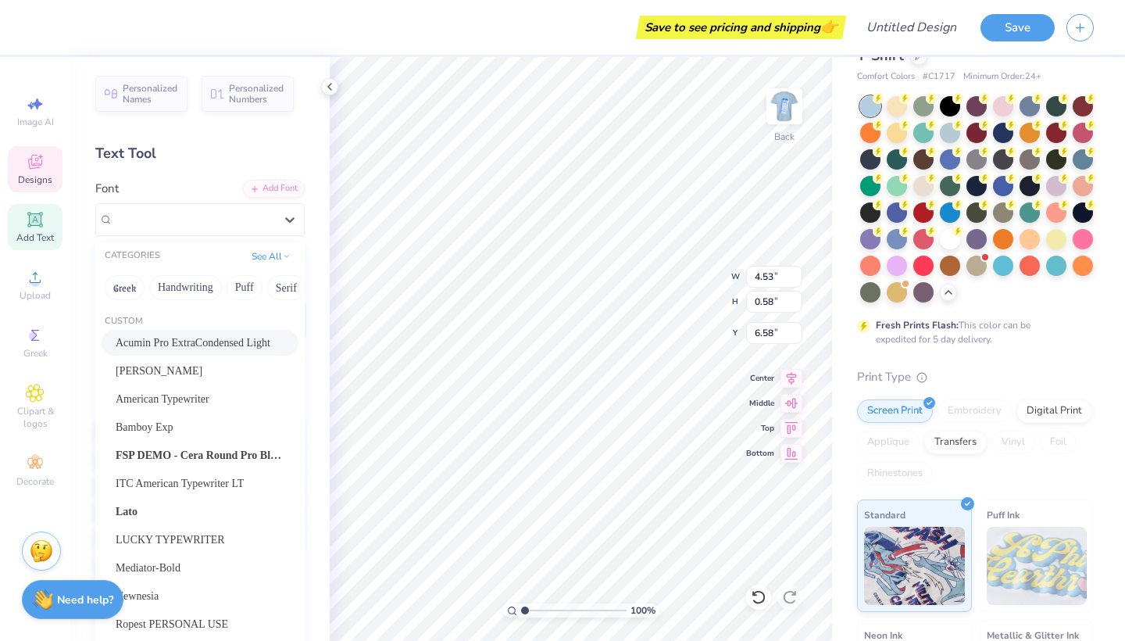
type input "r"
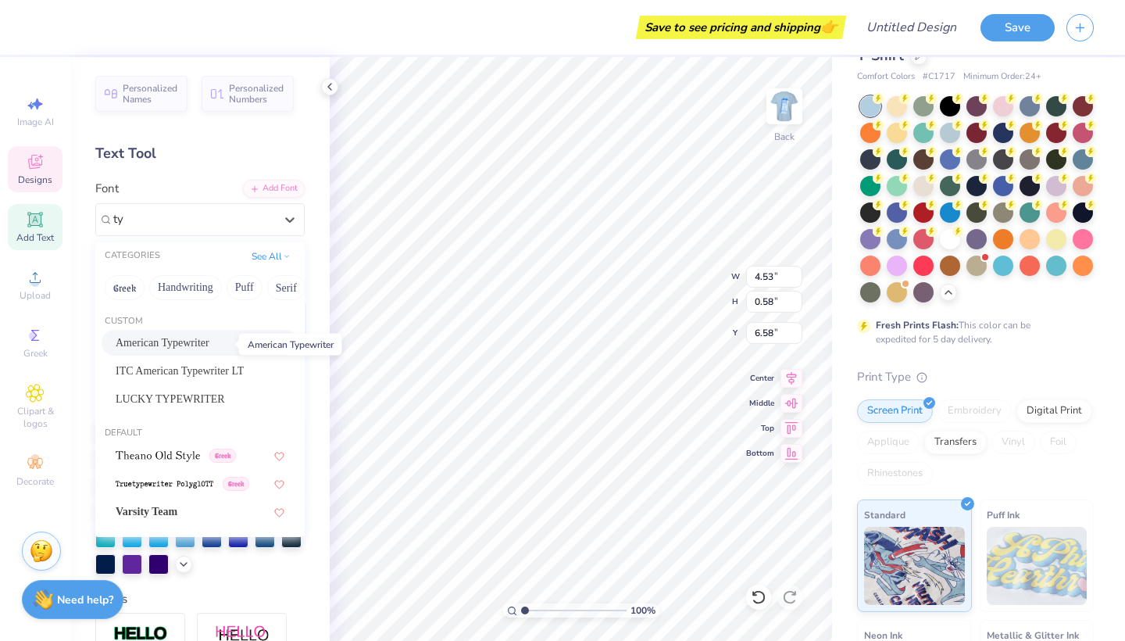
click at [205, 351] on span "American Typewriter" at bounding box center [163, 342] width 94 height 16
type input "ty"
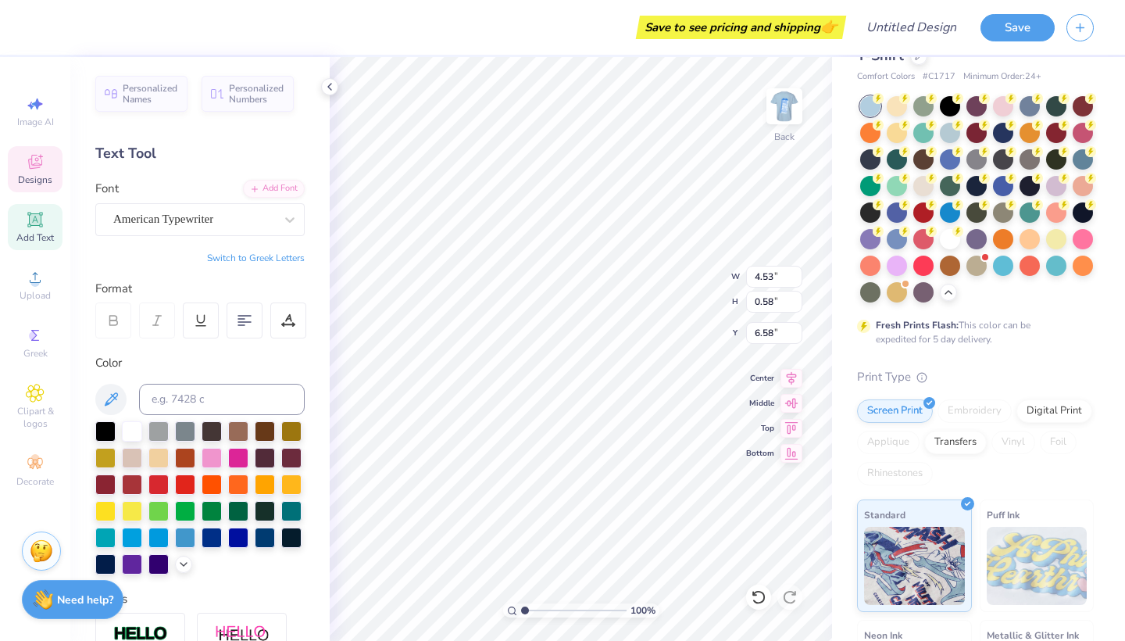
type input "5.00"
type input "0.57"
type input "6.59"
type textarea "DESTINATION:"
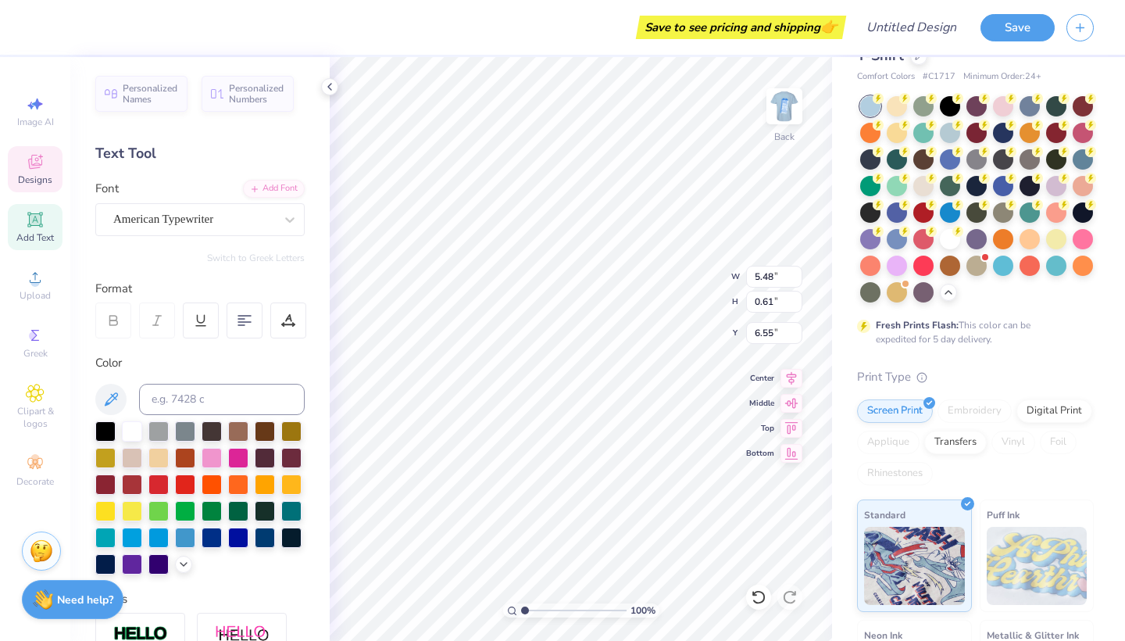
type input "5.48"
type input "0.61"
type input "6.55"
type input "6.03"
click at [264, 221] on div "LUCKY TYPEWRITER" at bounding box center [194, 219] width 164 height 24
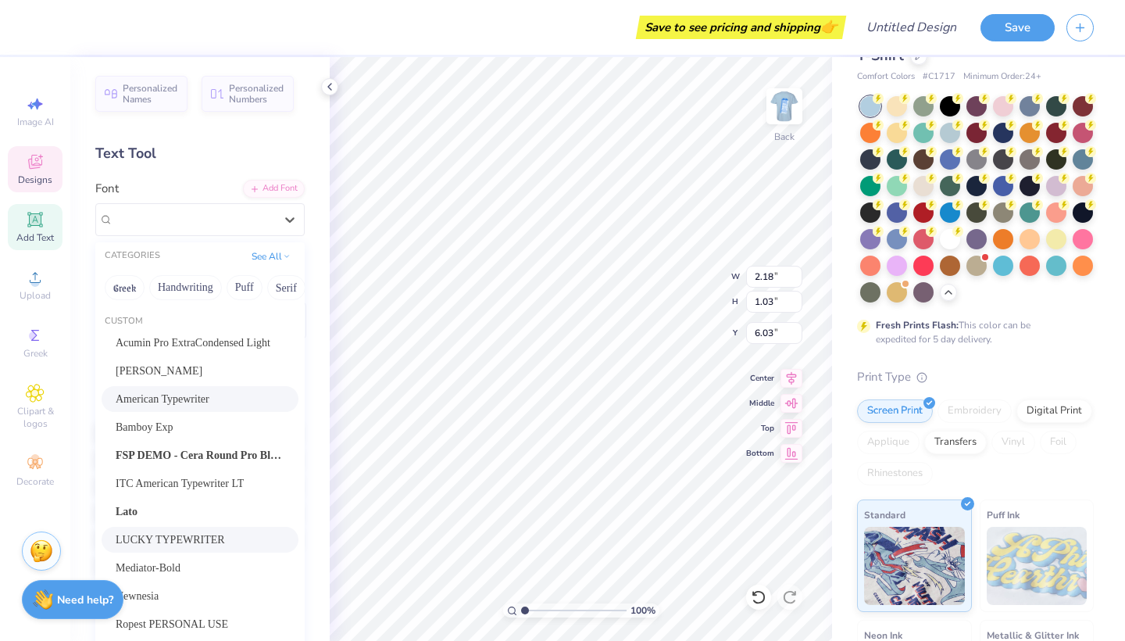
click at [209, 404] on span "American Typewriter" at bounding box center [163, 399] width 94 height 16
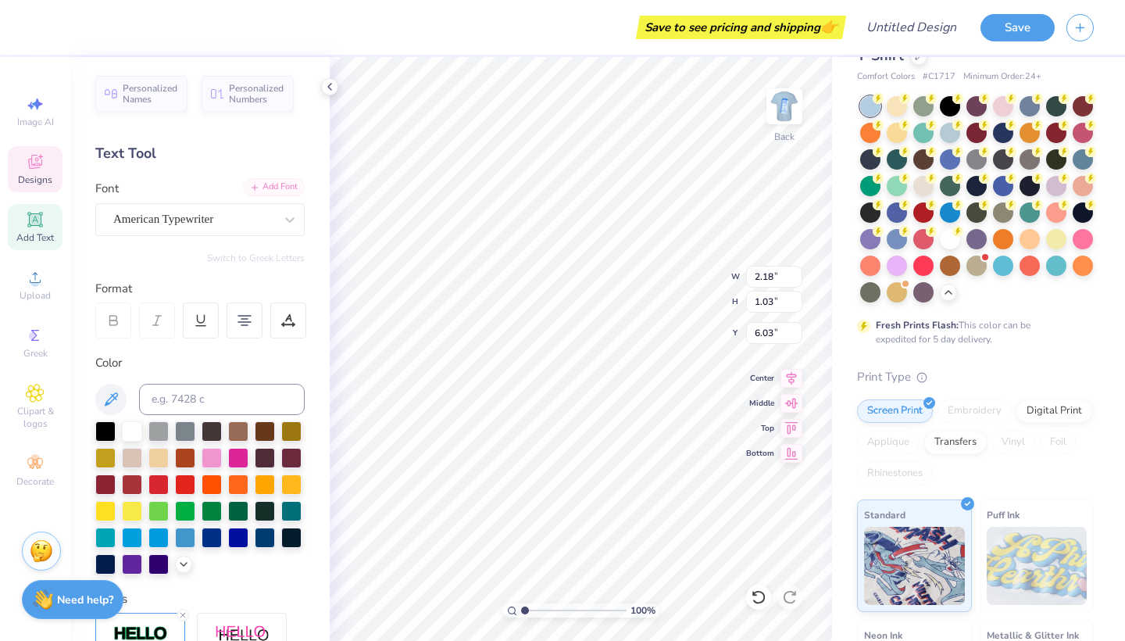
type input "2.17"
type input "1.04"
type input "6.02"
click at [759, 598] on icon at bounding box center [759, 597] width 16 height 16
type input "12.00"
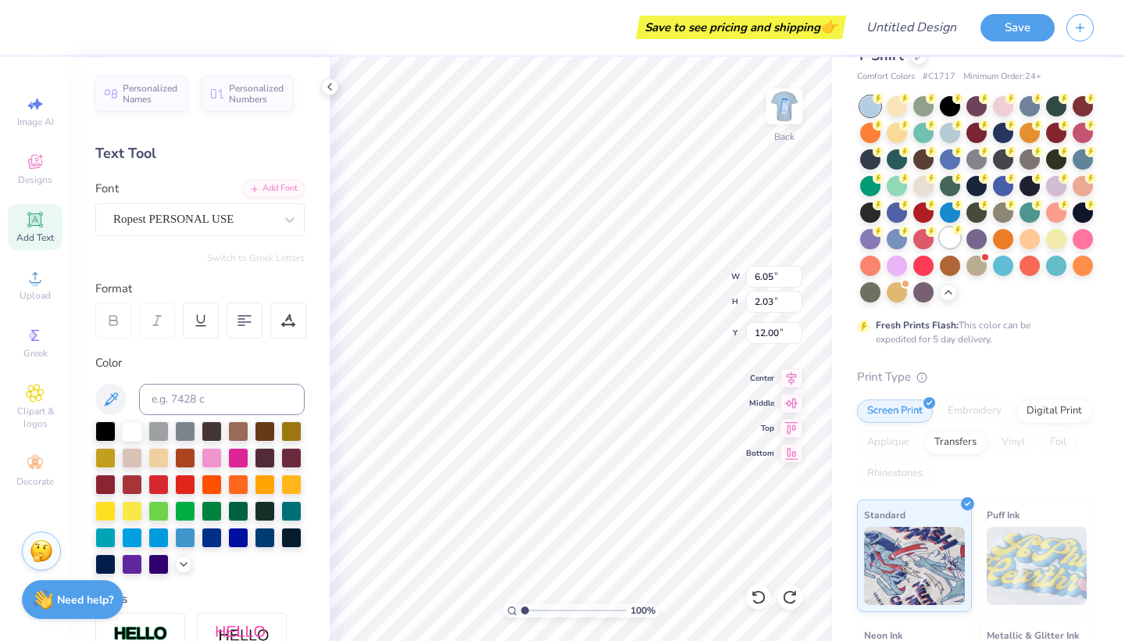
click at [947, 235] on div at bounding box center [950, 237] width 20 height 20
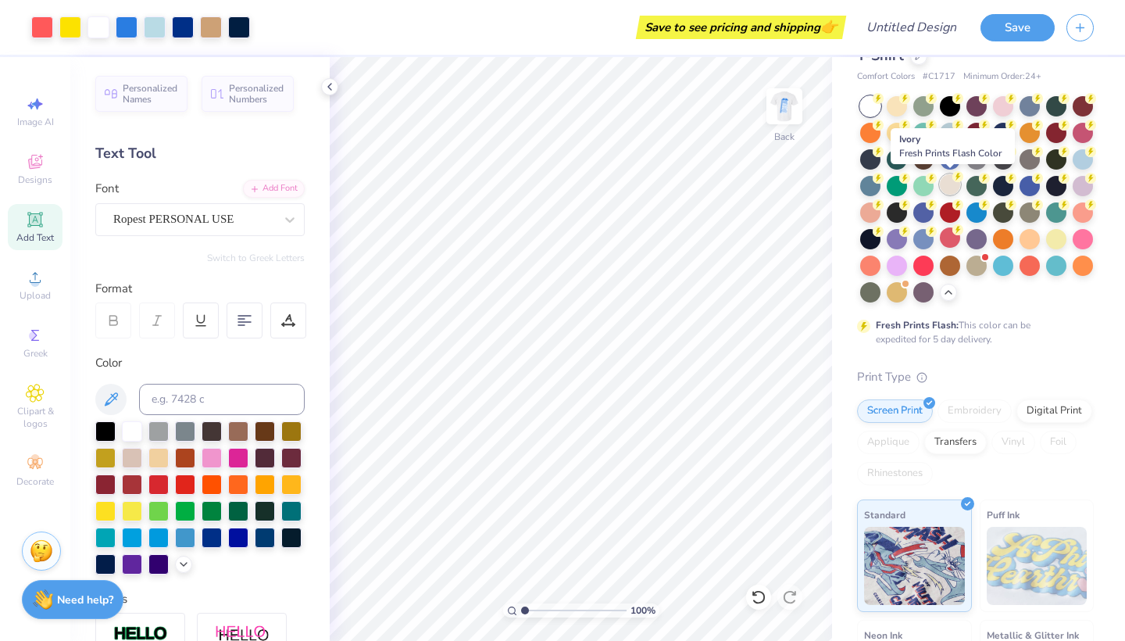
click at [949, 190] on div at bounding box center [950, 184] width 20 height 20
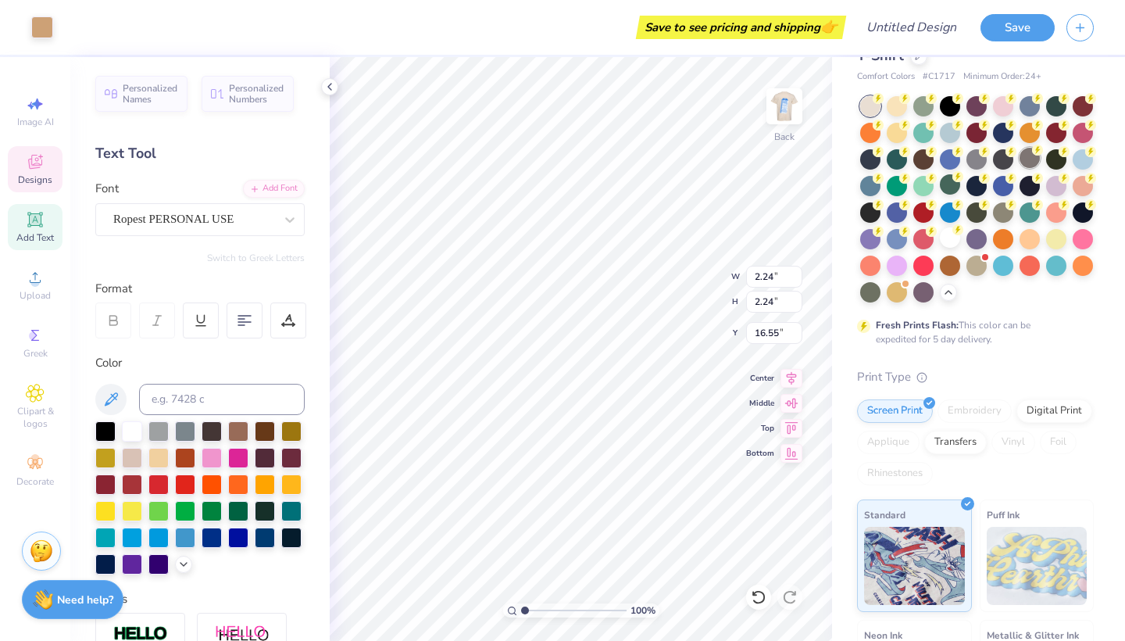
type input "16.55"
type input "0.92"
type input "0.38"
type input "14.30"
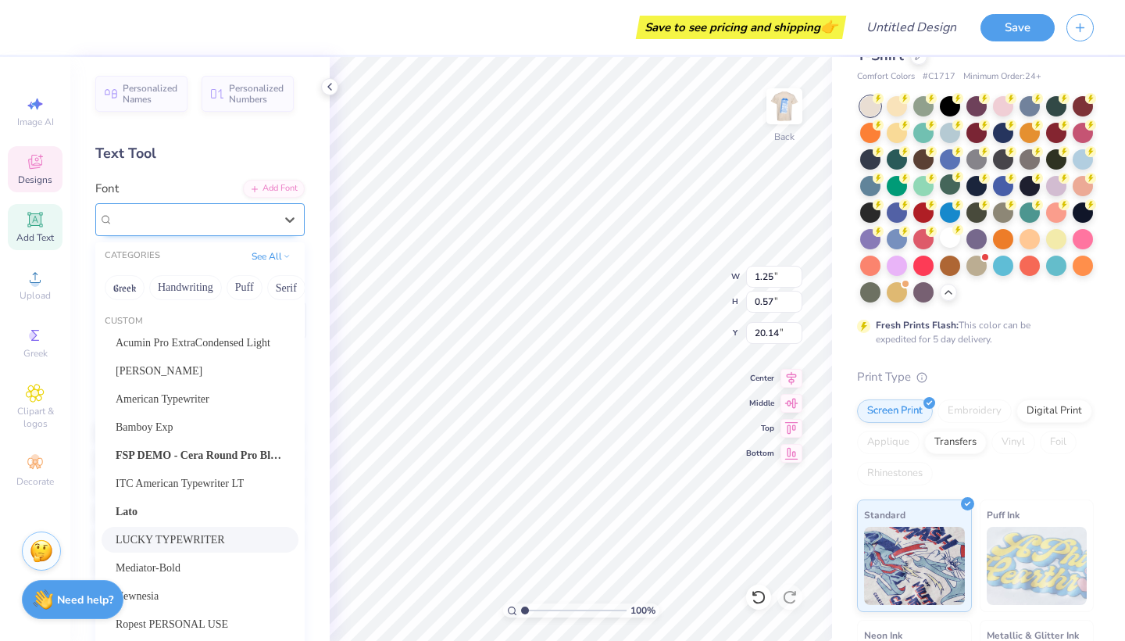
click at [264, 221] on div "LUCKY TYPEWRITER" at bounding box center [194, 219] width 164 height 24
click at [125, 291] on button "Greek" at bounding box center [125, 287] width 40 height 25
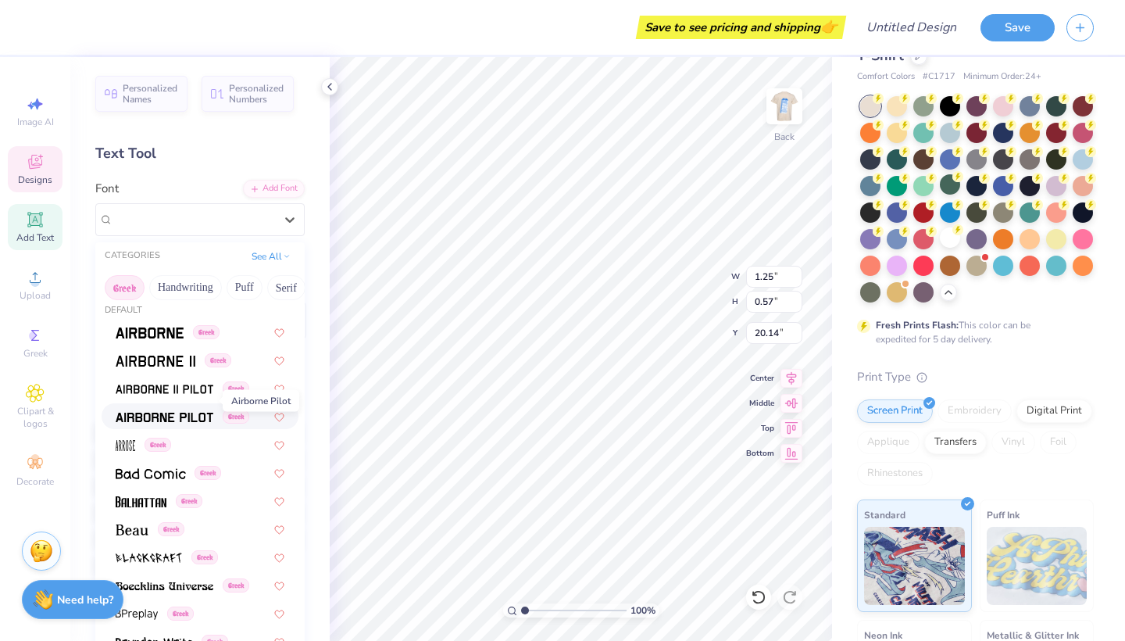
scroll to position [0, 0]
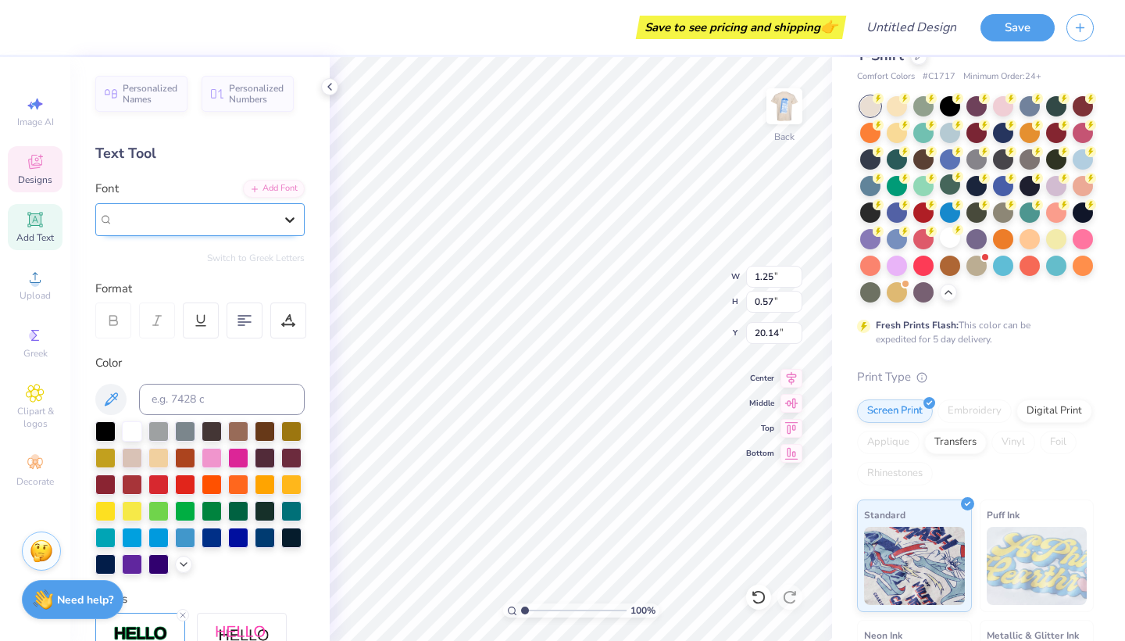
click at [291, 222] on icon at bounding box center [290, 220] width 16 height 16
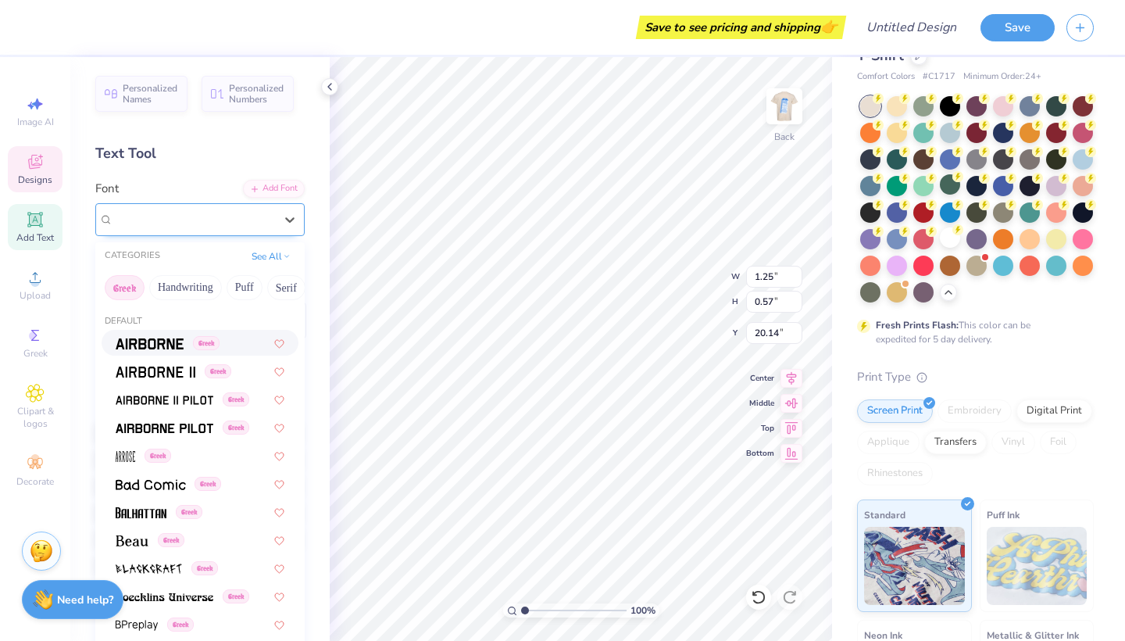
click at [273, 214] on div "LUCKY TYPEWRITER" at bounding box center [193, 219] width 161 height 18
click at [130, 294] on button "Greek" at bounding box center [125, 287] width 40 height 25
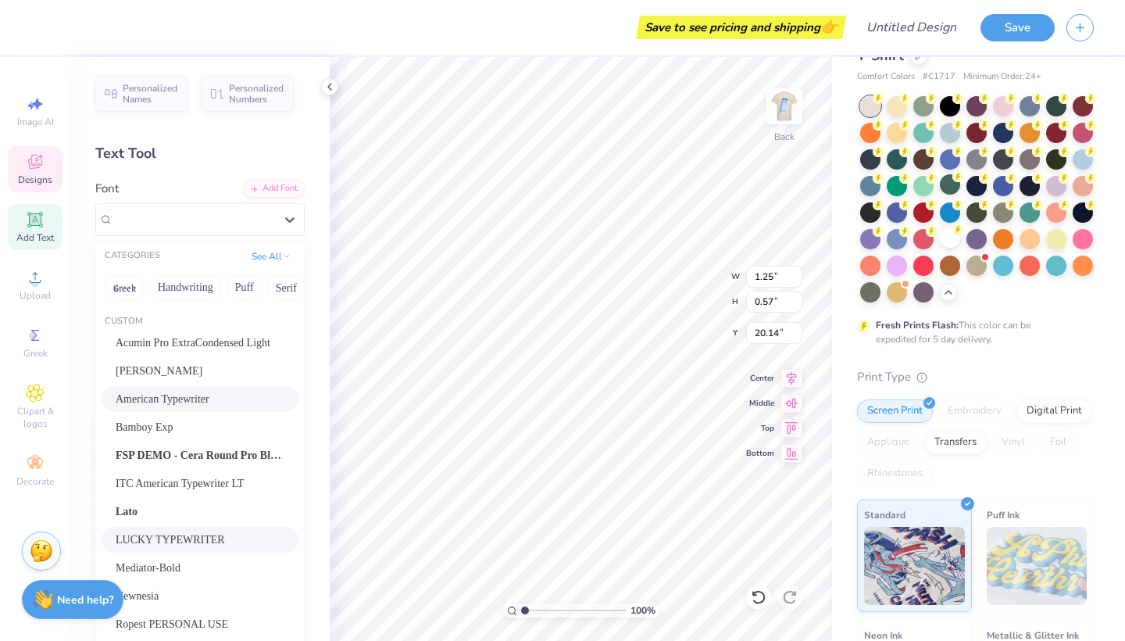
click at [209, 395] on span "American Typewriter" at bounding box center [163, 399] width 94 height 16
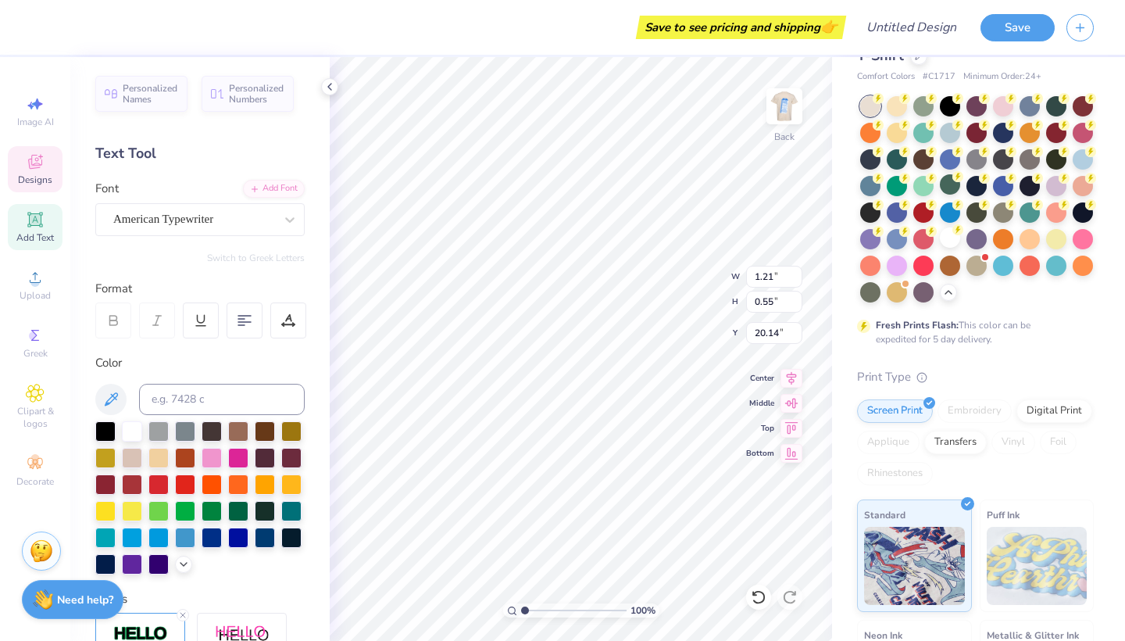
type input "1.21"
type input "0.55"
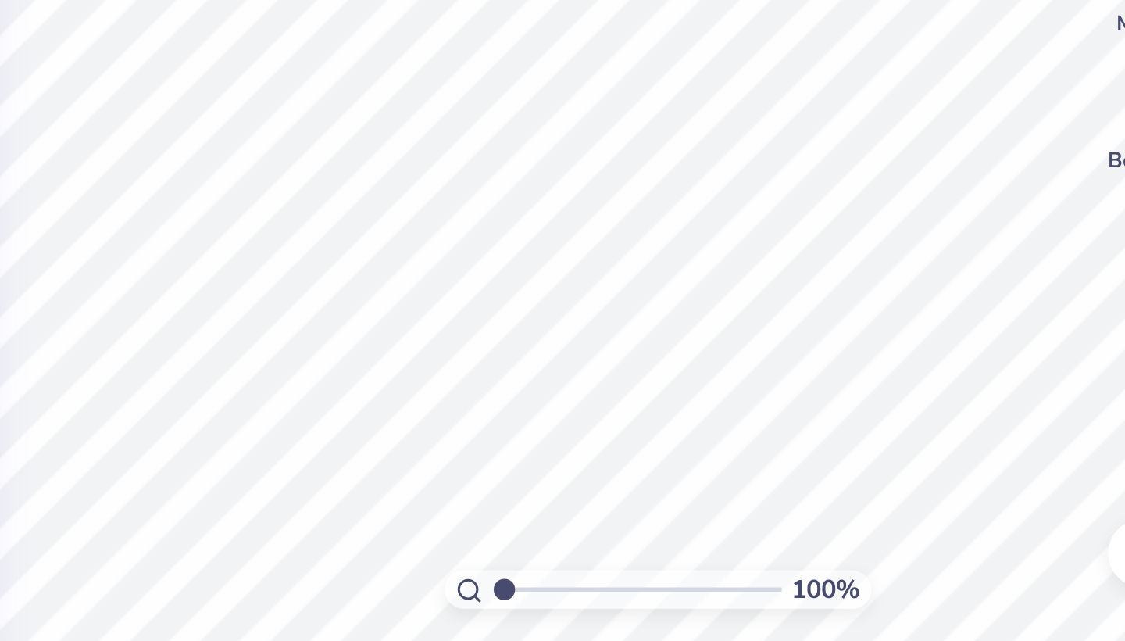
type input "19.75"
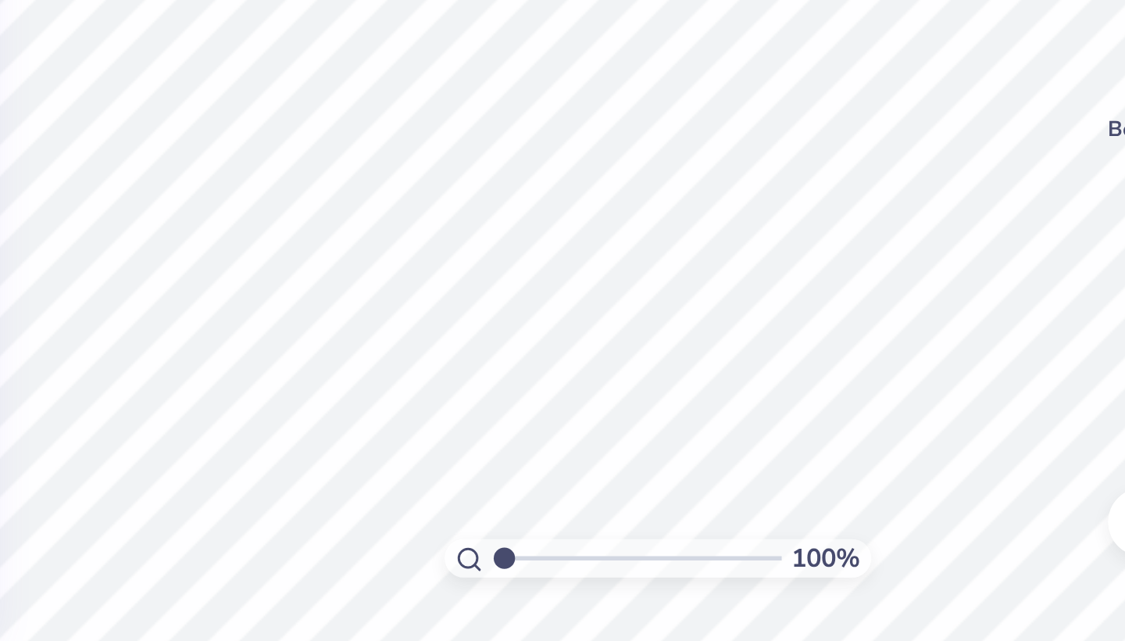
type input "19.75"
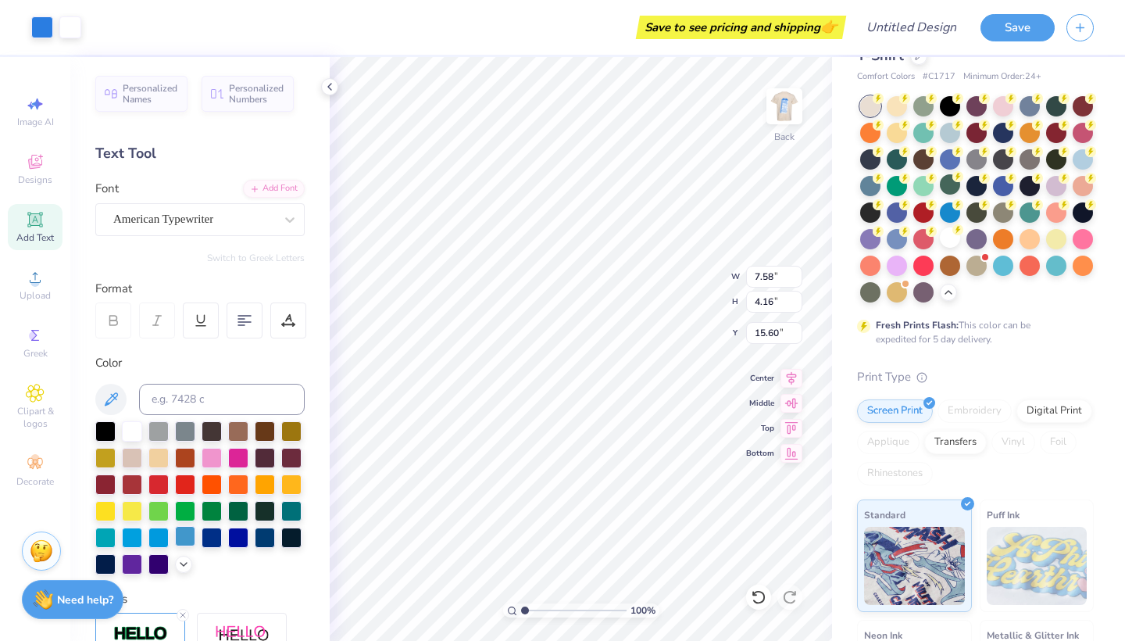
type input "10.42"
type input "6.42"
type input "5.40"
type input "11.33"
type input "6.55"
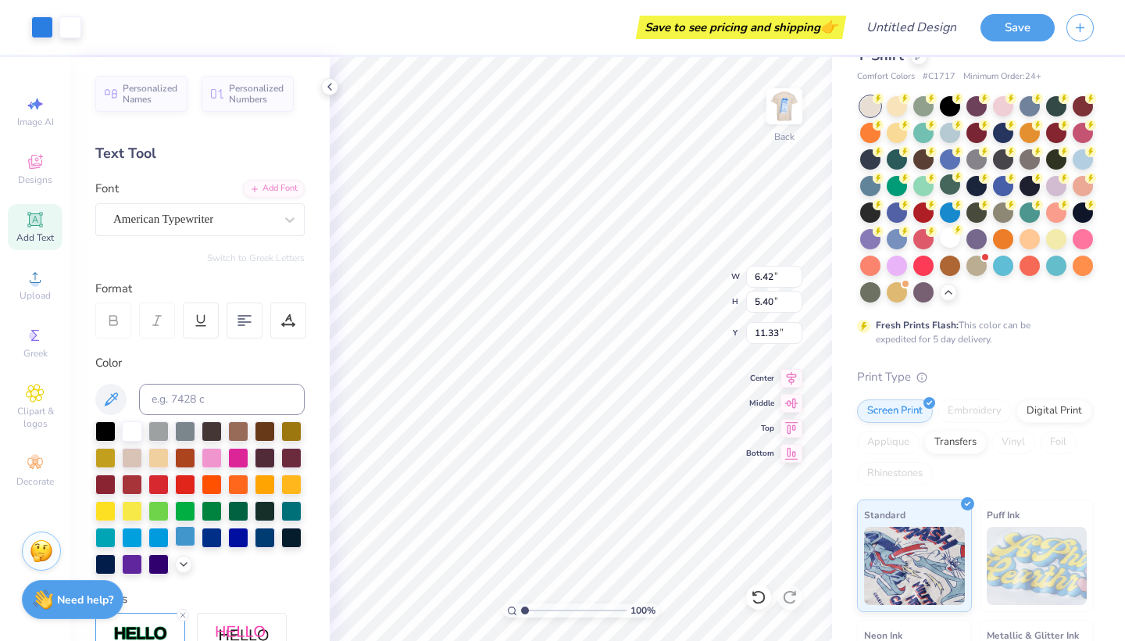
type input "5.26"
type input "11.49"
type input "6.74"
type input "4.96"
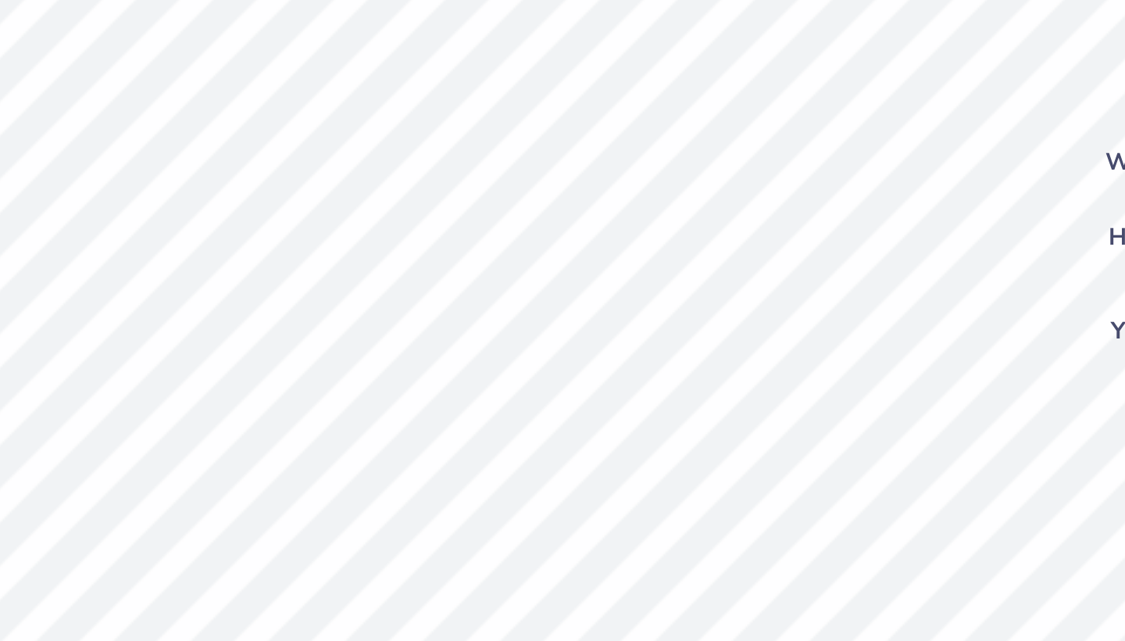
type input "12.00"
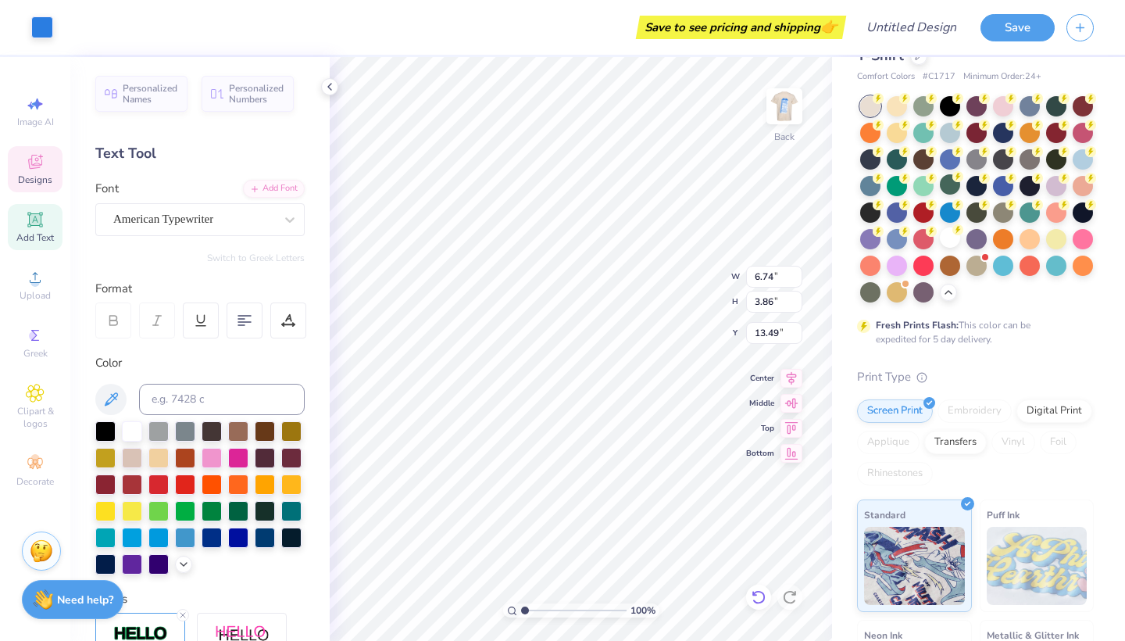
click at [757, 598] on icon at bounding box center [759, 597] width 16 height 16
type input "13.20"
click at [949, 239] on div at bounding box center [950, 237] width 20 height 20
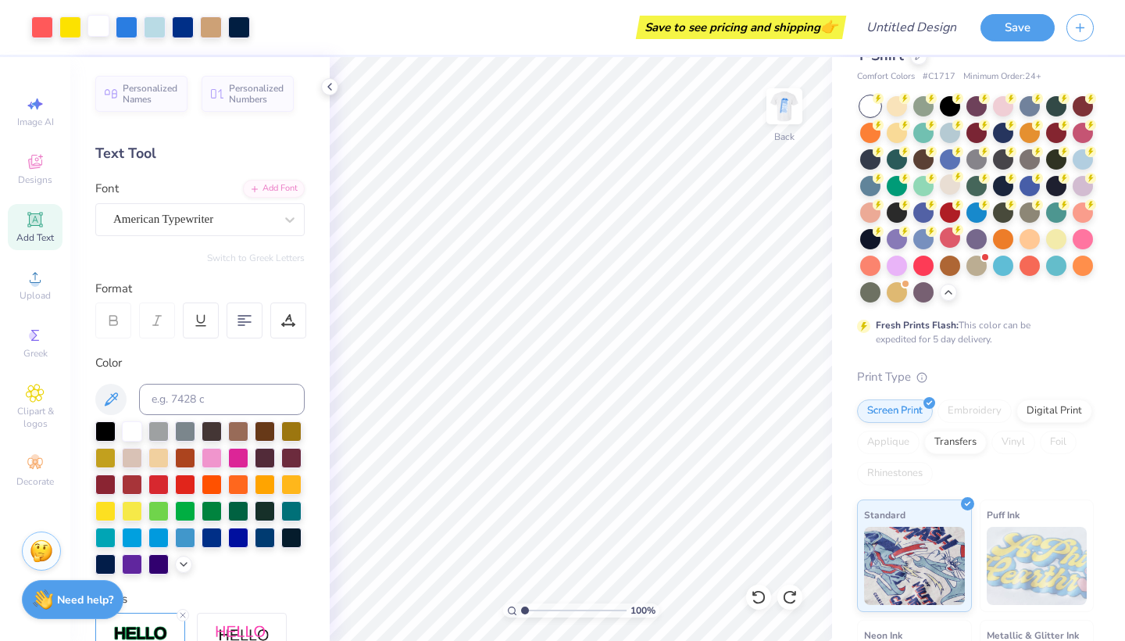
click at [105, 30] on div at bounding box center [99, 26] width 22 height 22
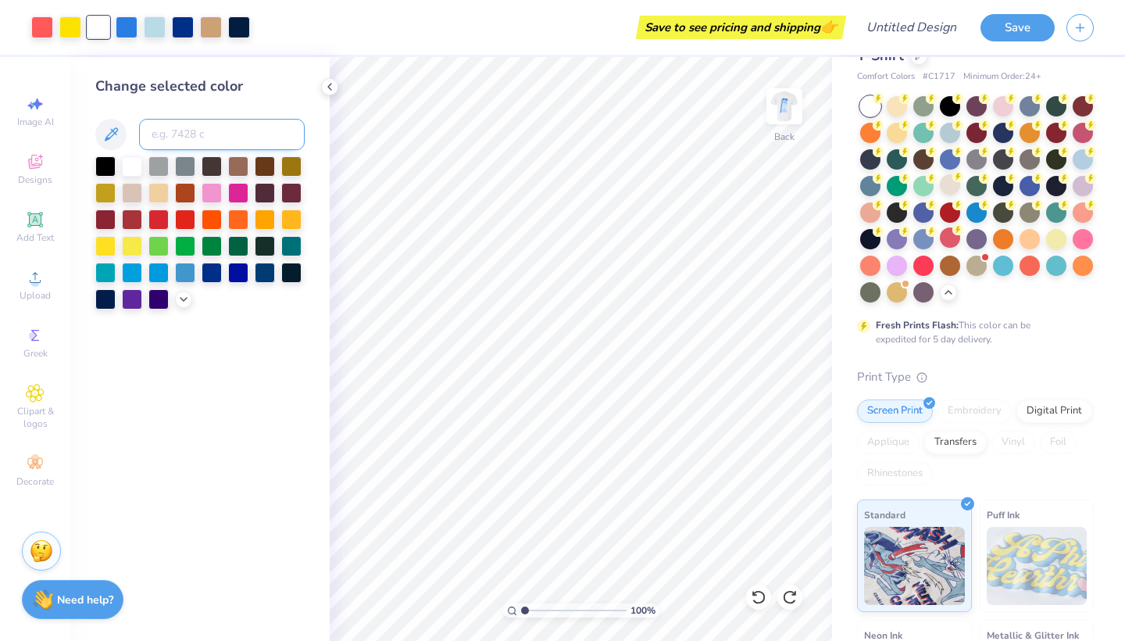
click at [185, 138] on input at bounding box center [222, 134] width 166 height 31
type input "7457"
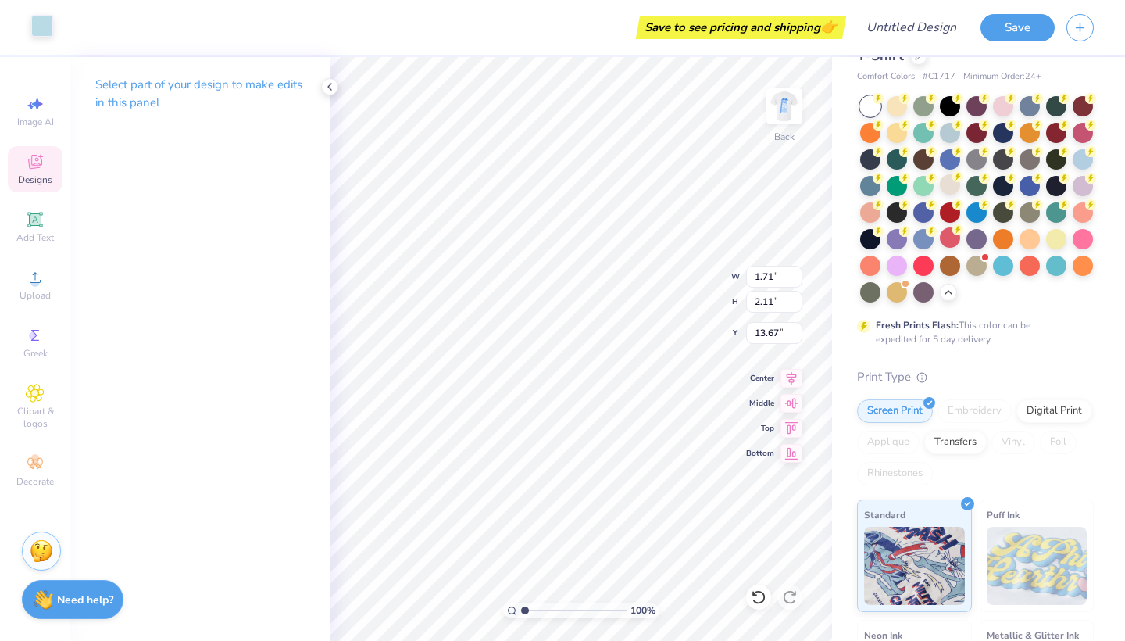
click at [38, 28] on div at bounding box center [42, 26] width 22 height 22
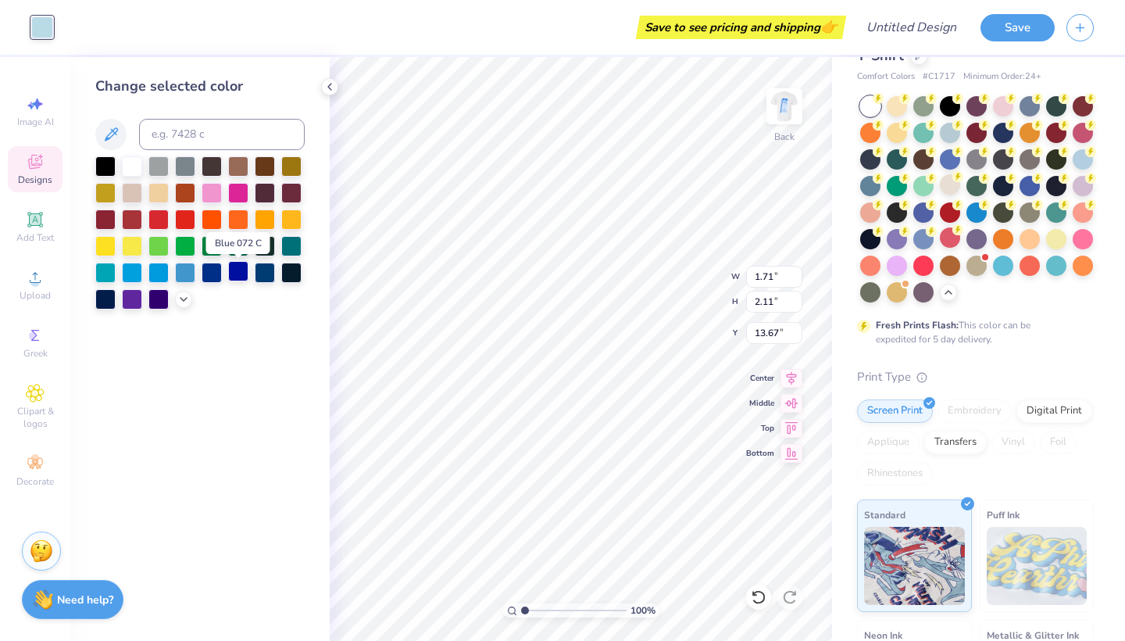
click at [238, 277] on div at bounding box center [238, 271] width 20 height 20
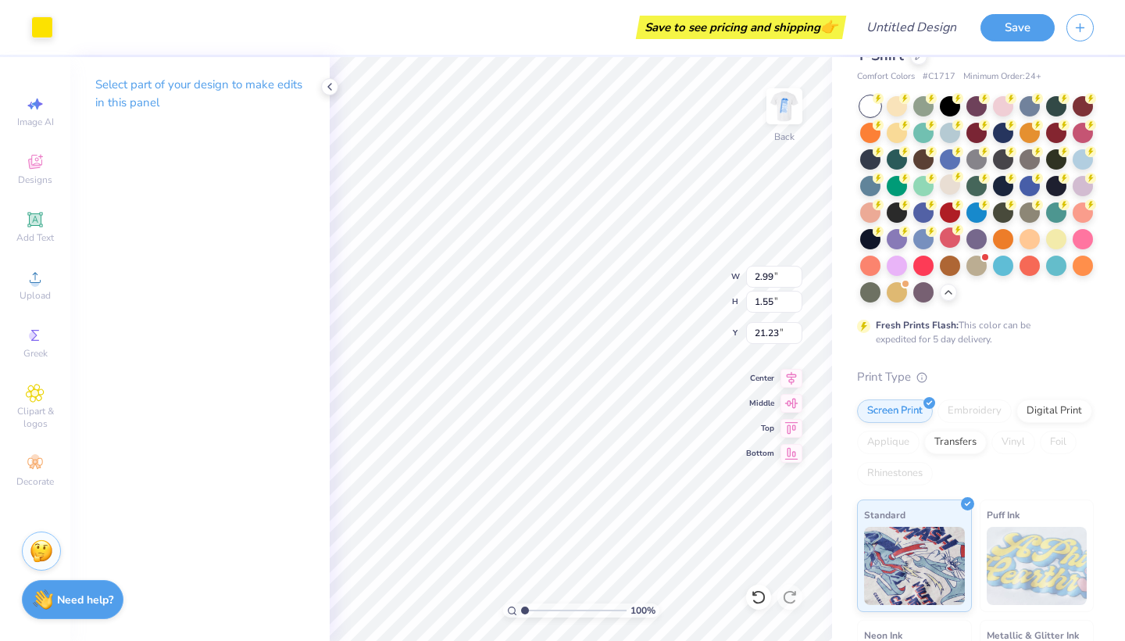
type input "7.33"
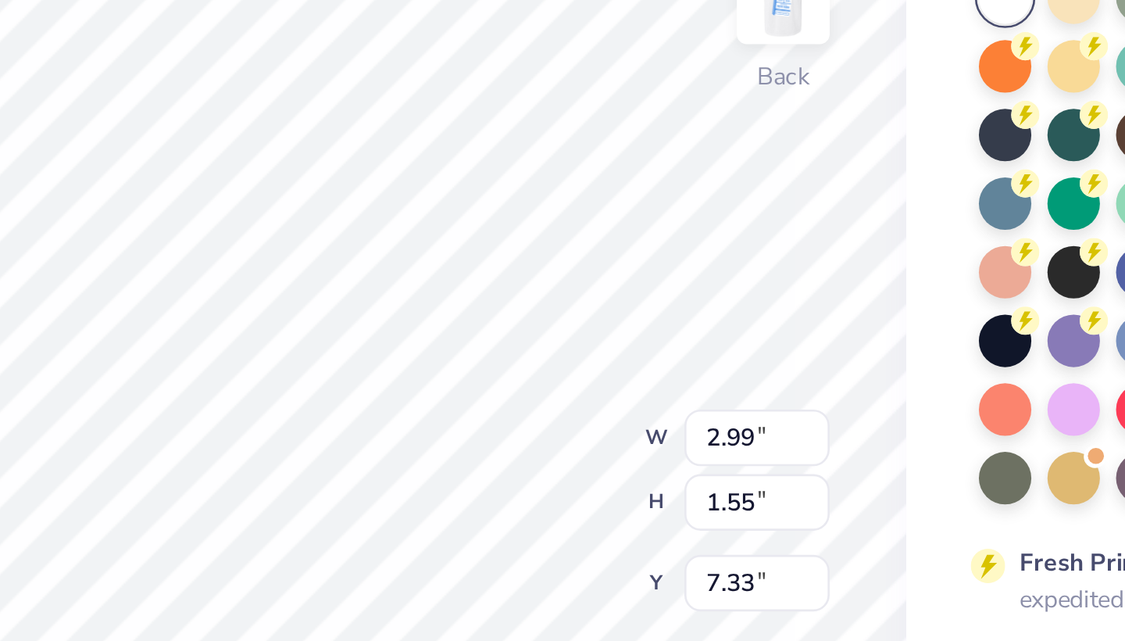
type input "2.59"
type input "1.35"
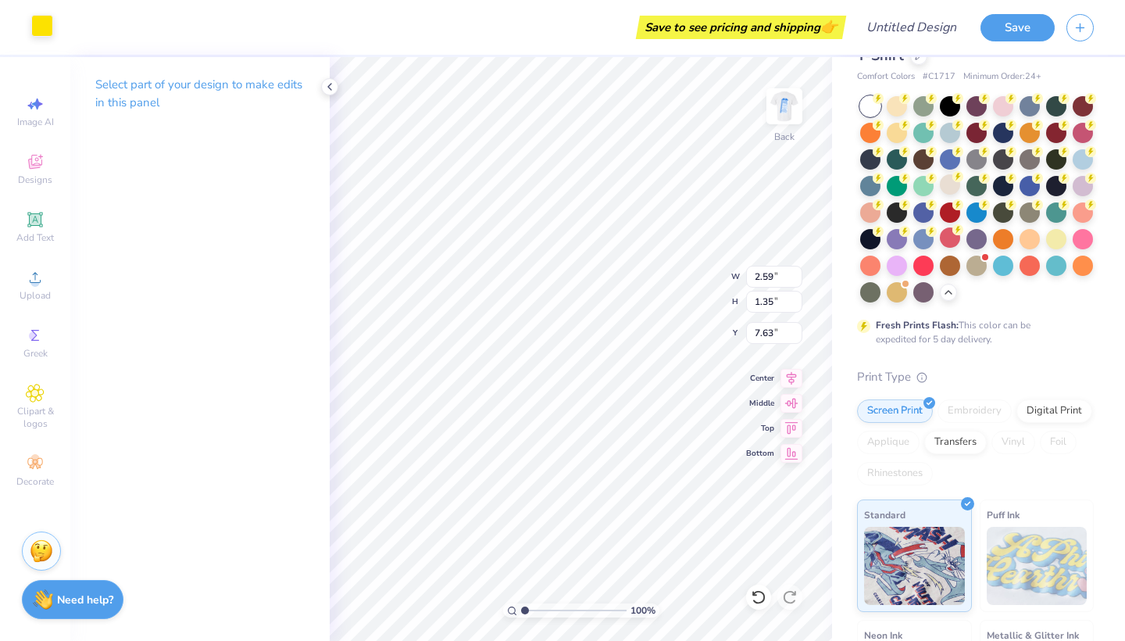
click at [43, 32] on div at bounding box center [42, 26] width 22 height 22
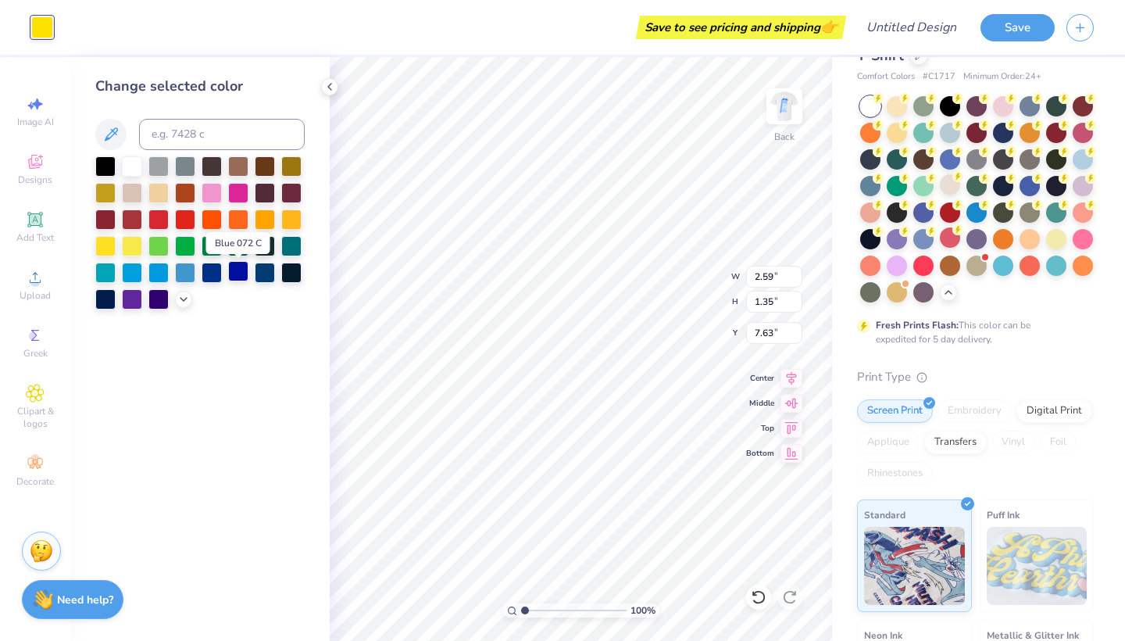
click at [245, 269] on div at bounding box center [238, 271] width 20 height 20
type input "7.73"
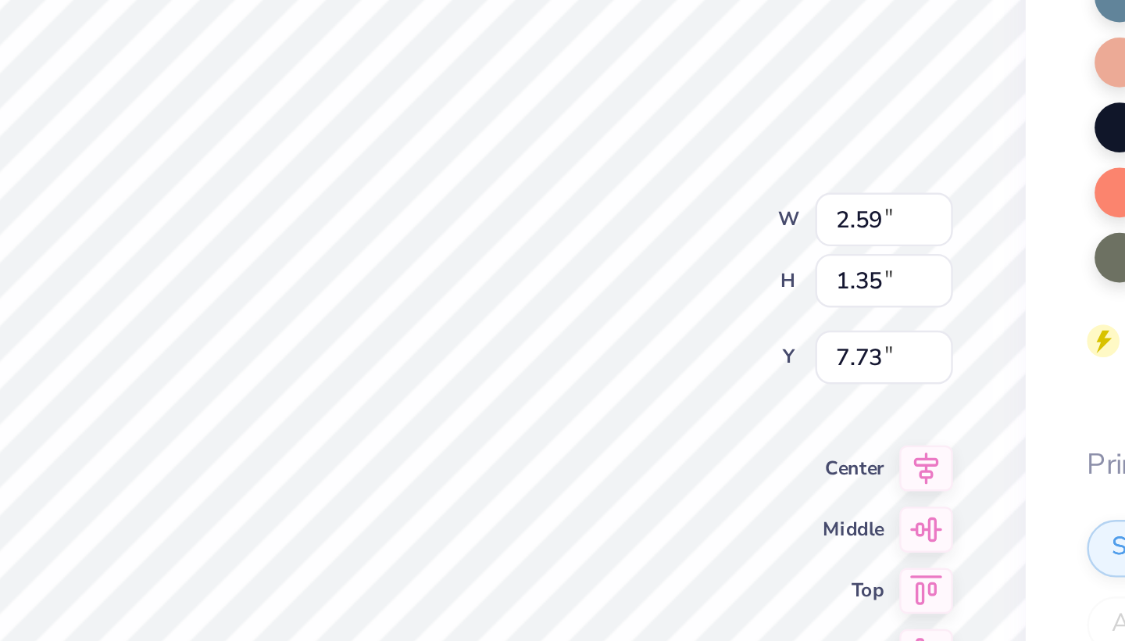
type input "2.08"
type input "1.08"
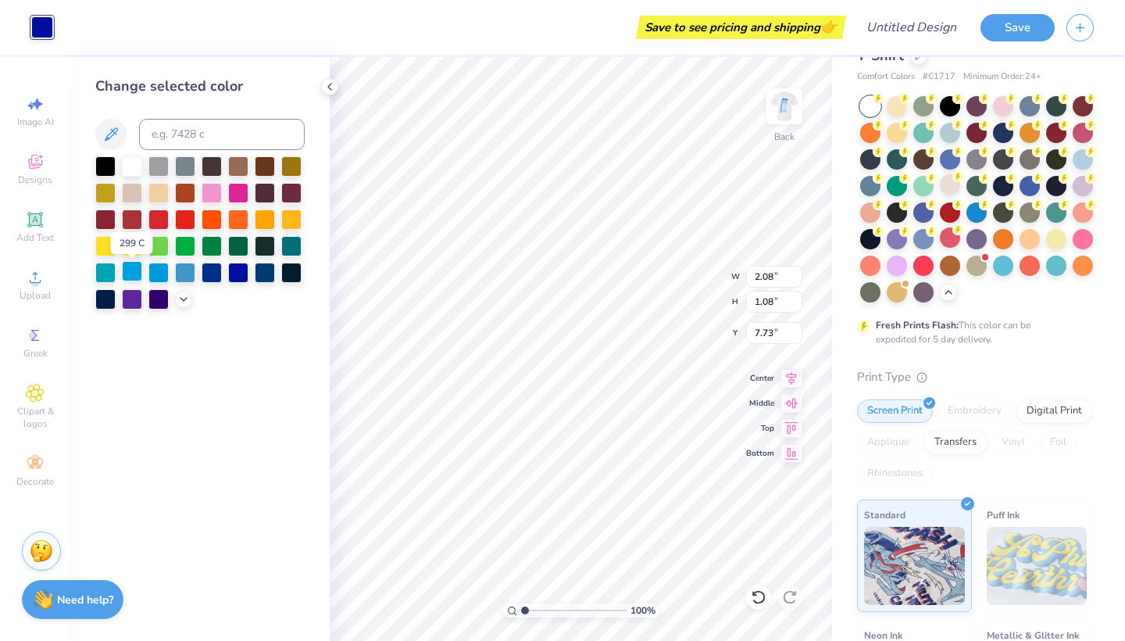
click at [126, 279] on div at bounding box center [132, 271] width 20 height 20
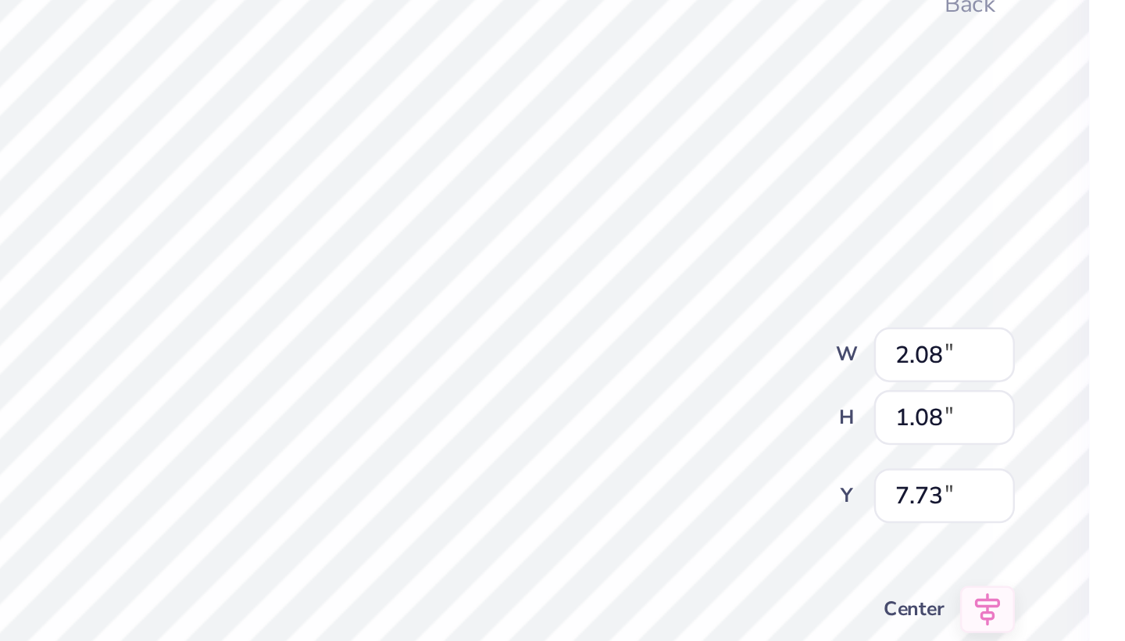
type input "2.17"
type input "1.13"
type input "7.68"
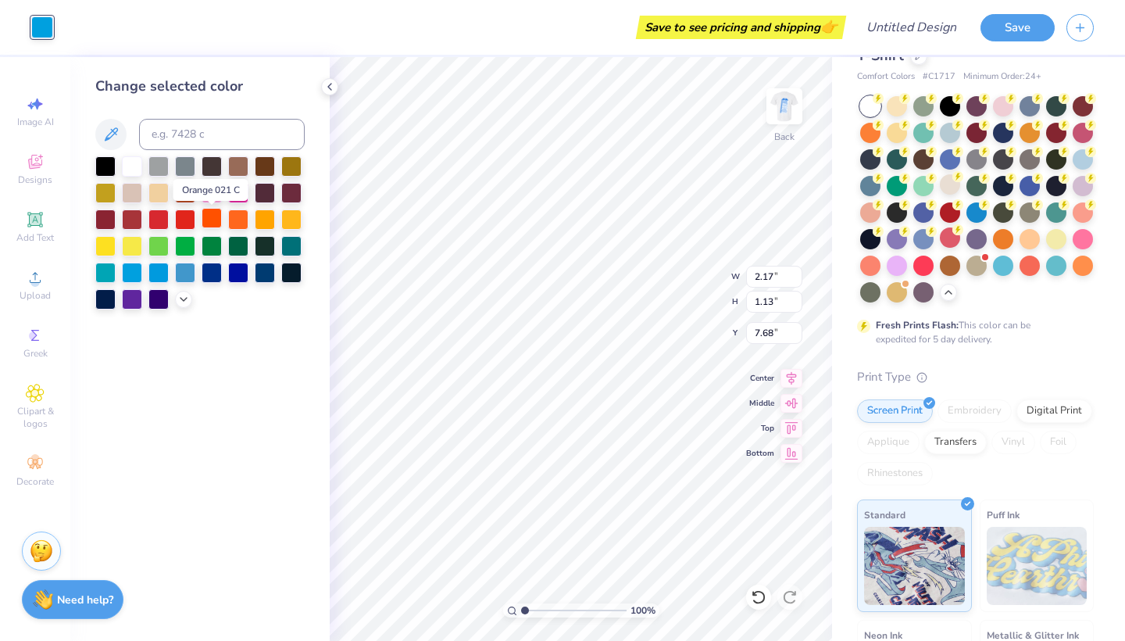
click at [210, 224] on div at bounding box center [212, 218] width 20 height 20
click at [47, 30] on div at bounding box center [42, 27] width 22 height 22
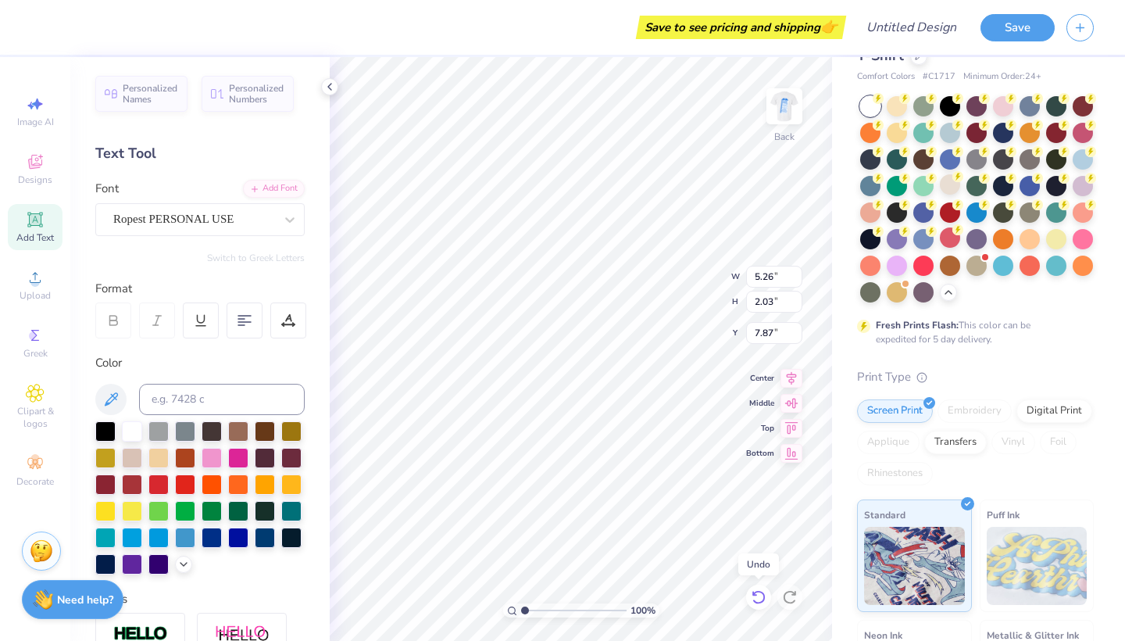
click at [757, 597] on icon at bounding box center [759, 597] width 16 height 16
type input "7.80"
click at [187, 534] on div at bounding box center [185, 536] width 20 height 20
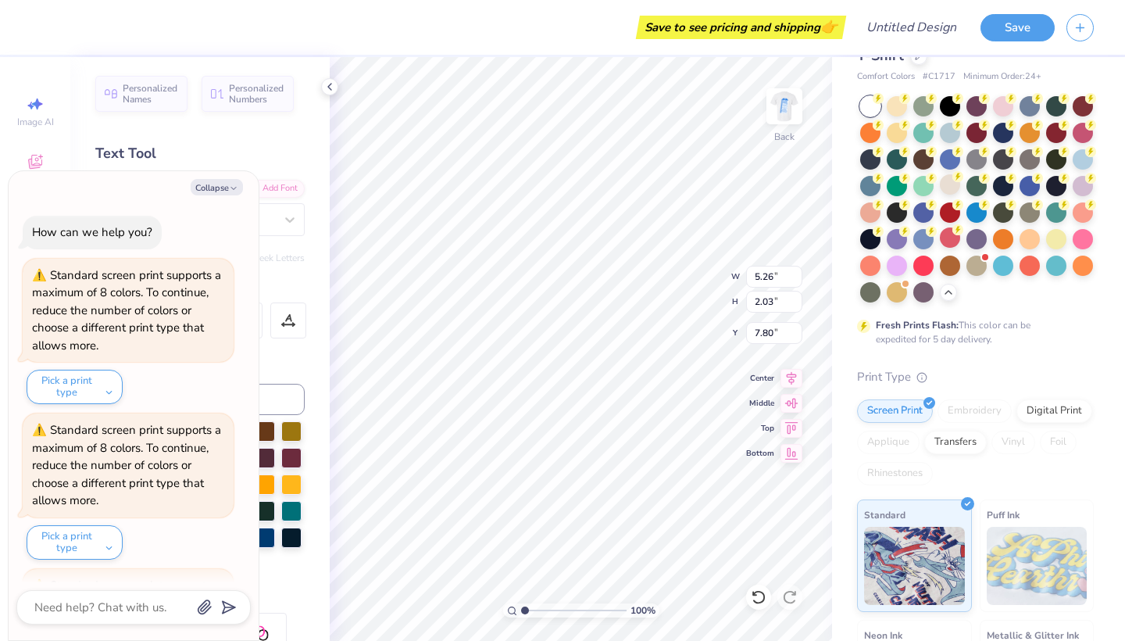
scroll to position [445, 0]
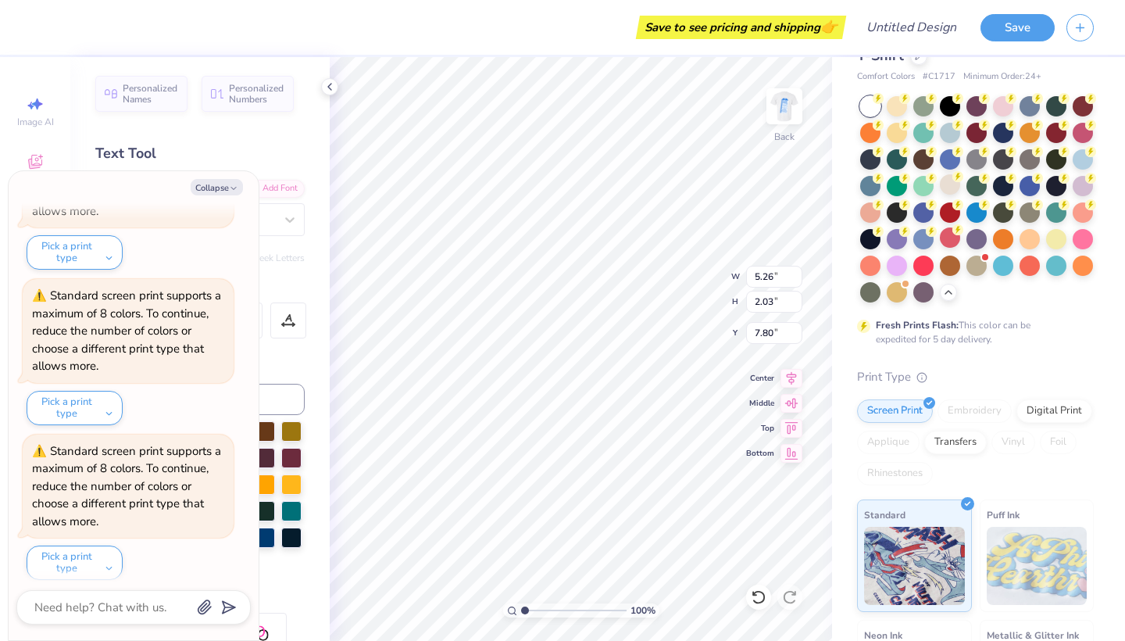
type textarea "x"
type input "5.27"
type input "9.90"
click at [227, 187] on button "Collapse" at bounding box center [217, 187] width 52 height 16
type textarea "x"
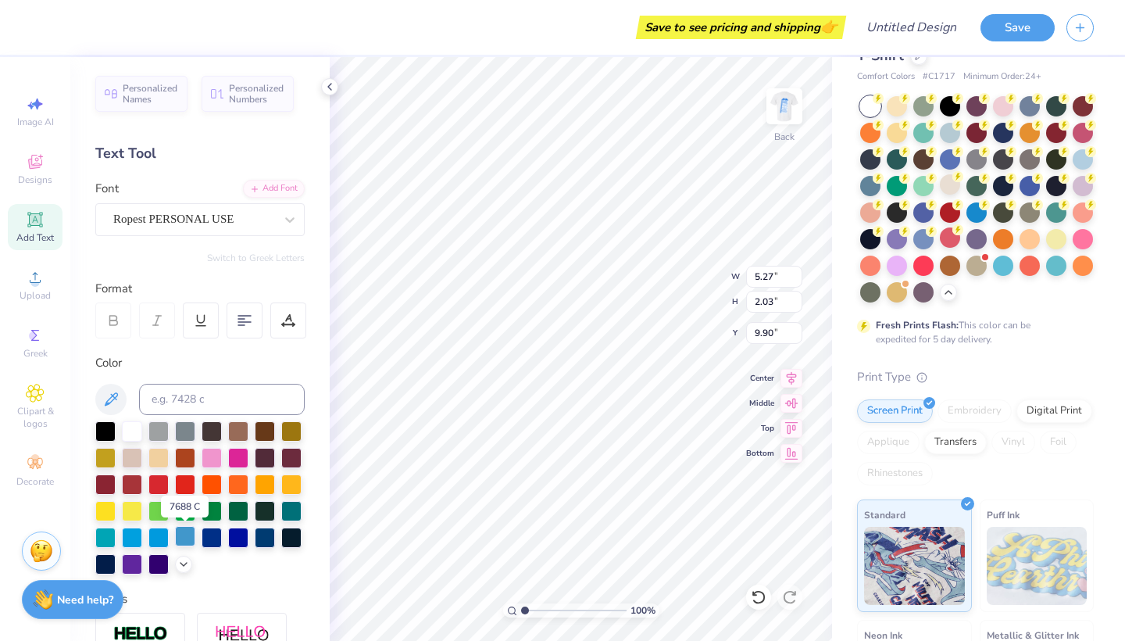
click at [182, 538] on div at bounding box center [185, 536] width 20 height 20
type input "6.05"
type input "12.00"
click at [193, 541] on div at bounding box center [185, 536] width 20 height 20
type input "2.95"
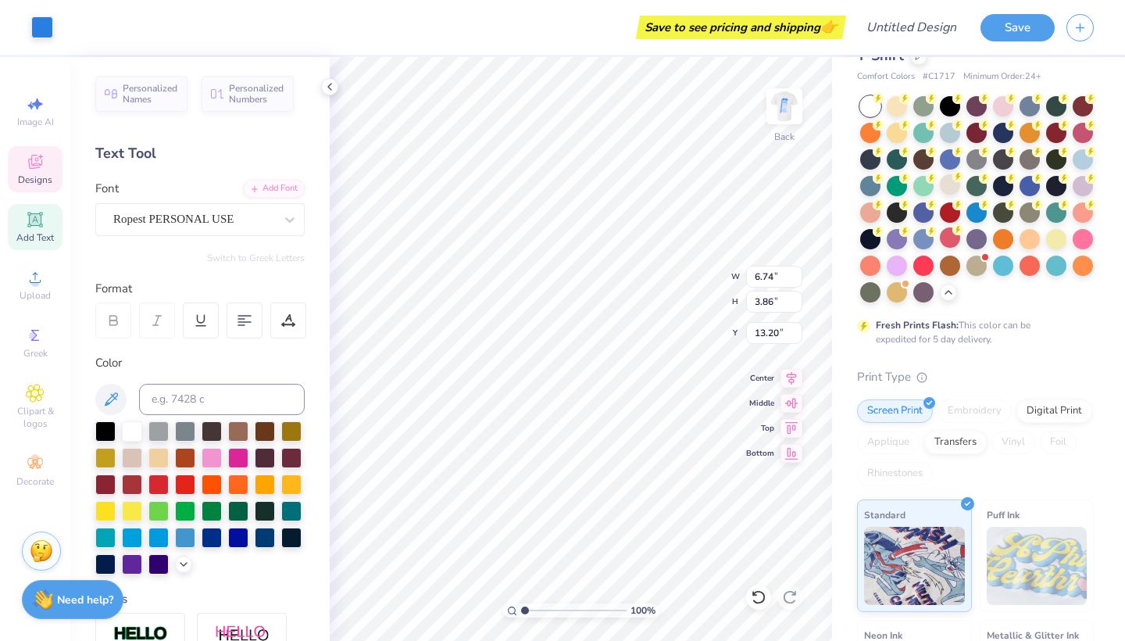
type input "2.00"
type input "12.10"
click at [229, 401] on input at bounding box center [222, 399] width 166 height 31
type input "7457"
click at [756, 603] on icon at bounding box center [759, 597] width 16 height 16
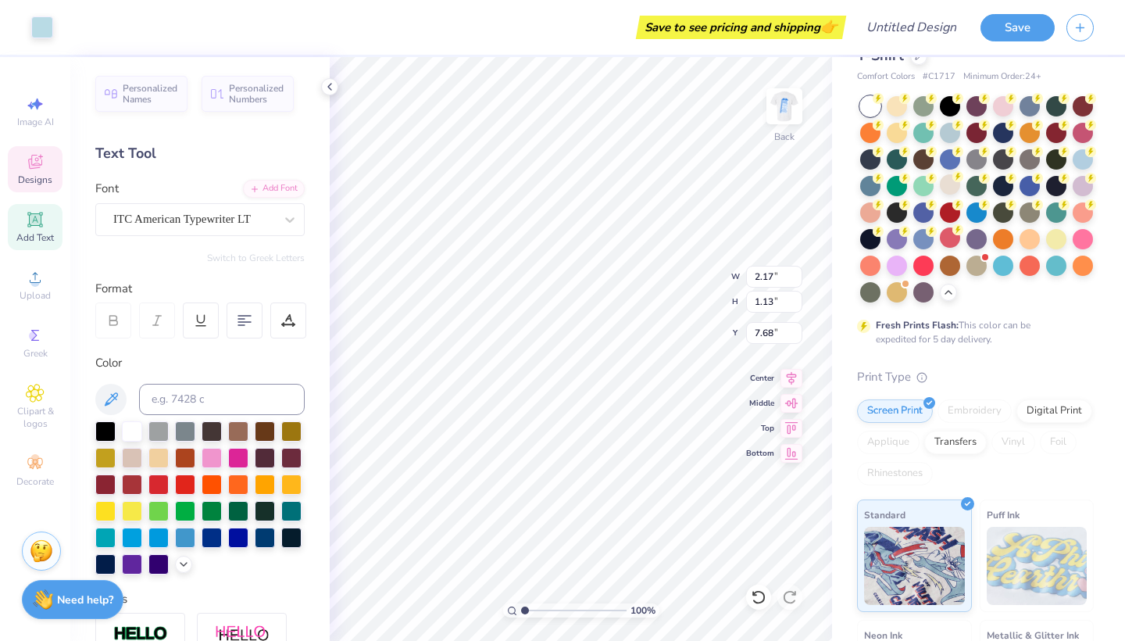
type input "3.77"
type input "1.52"
type input "5.71"
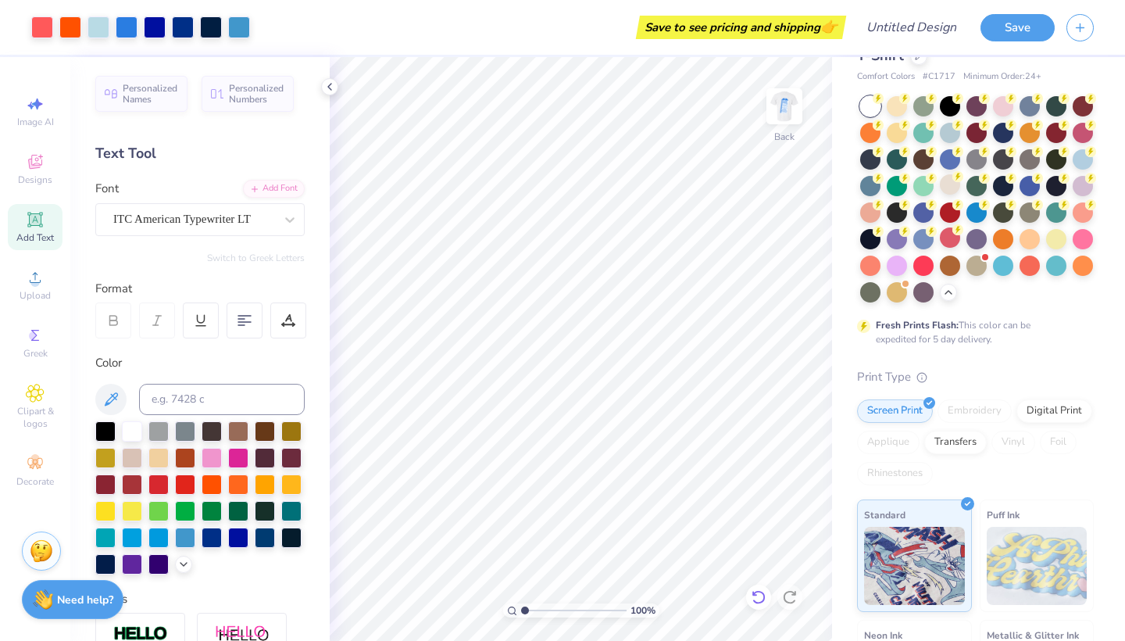
click at [762, 599] on icon at bounding box center [759, 597] width 16 height 16
